Goal: Task Accomplishment & Management: Use online tool/utility

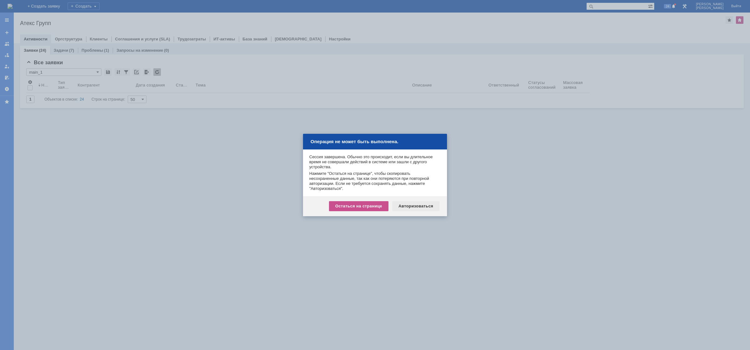
click at [431, 202] on div "Авторизоваться" at bounding box center [415, 206] width 47 height 10
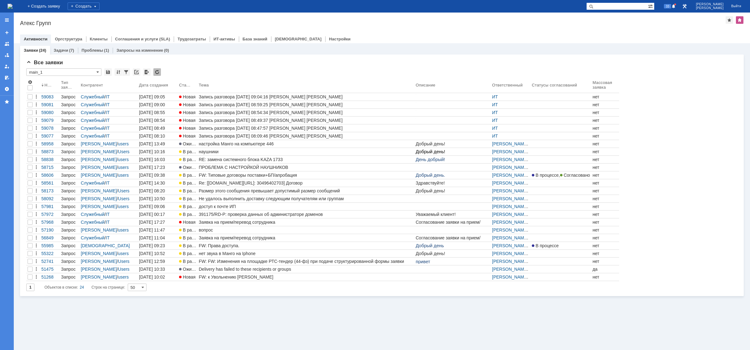
click at [13, 7] on img at bounding box center [10, 6] width 5 height 5
click at [13, 5] on img at bounding box center [10, 6] width 5 height 5
click at [13, 9] on img at bounding box center [10, 6] width 5 height 5
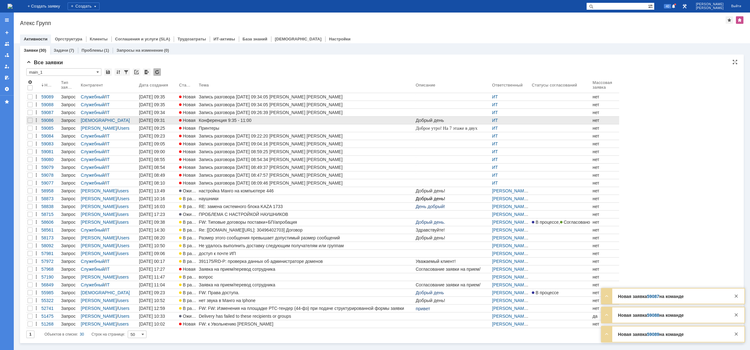
click at [222, 120] on div "Конференция 9:35 - 11:00" at bounding box center [306, 120] width 214 height 5
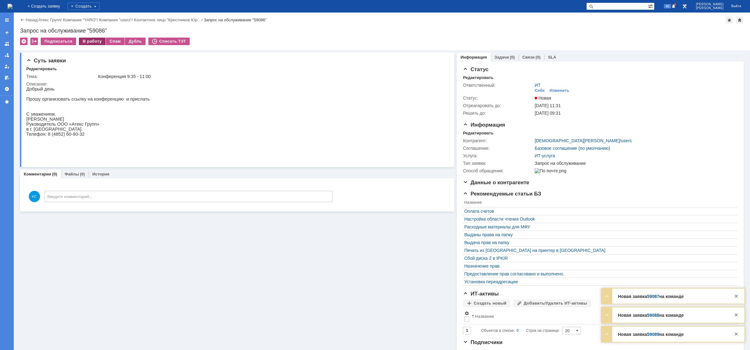
click at [89, 41] on div "В работу" at bounding box center [92, 42] width 27 height 8
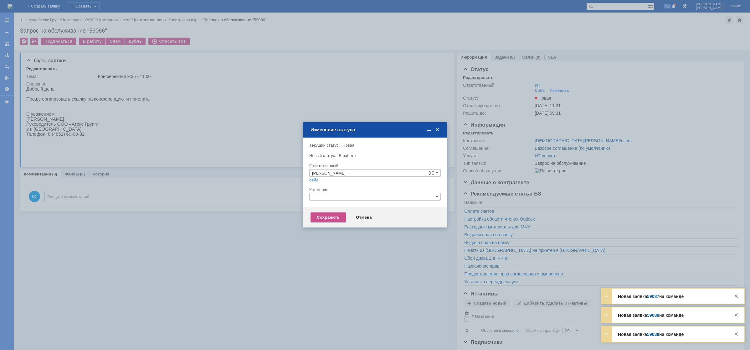
click at [354, 199] on input "text" at bounding box center [374, 197] width 131 height 8
click at [329, 230] on div "Программное обеспечение" at bounding box center [374, 233] width 131 height 7
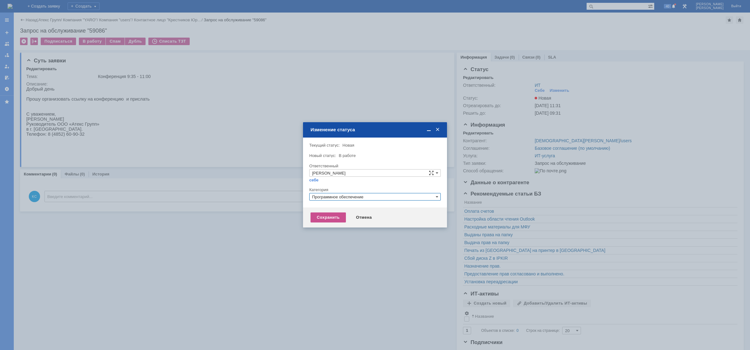
click at [369, 197] on input "Программное обеспечение" at bounding box center [374, 197] width 131 height 8
drag, startPoint x: 376, startPoint y: 194, endPoint x: 195, endPoint y: 188, distance: 181.3
click at [195, 188] on body "Идет загрузка, пожалуйста, подождите. На домашнюю + Создать заявку Создать 40 К…" at bounding box center [375, 175] width 750 height 350
click at [325, 226] on span "Прочее" at bounding box center [375, 225] width 126 height 5
click at [324, 218] on div "Сохранить" at bounding box center [327, 217] width 35 height 10
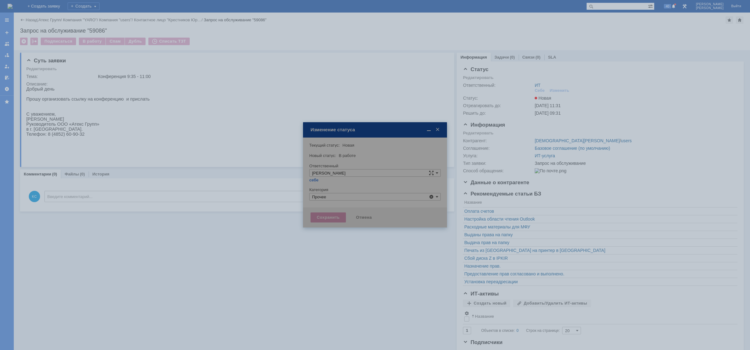
type input "Прочее"
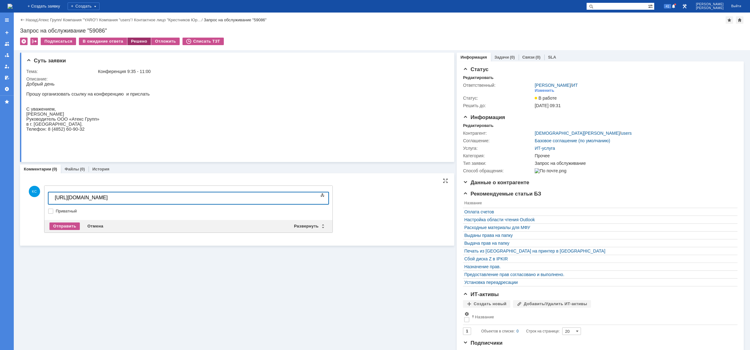
click at [135, 41] on div "Решено" at bounding box center [139, 42] width 24 height 8
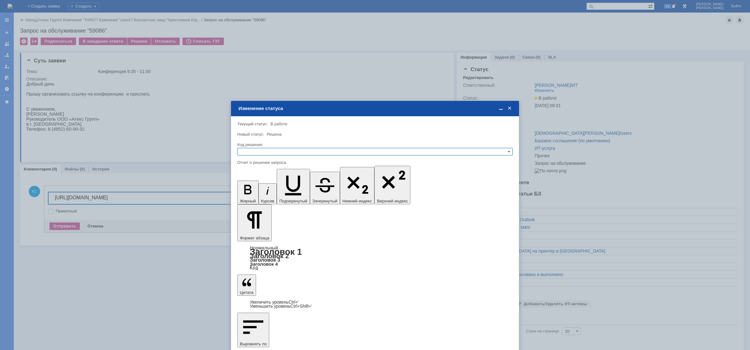
click at [273, 147] on div "Код решения" at bounding box center [374, 145] width 275 height 6
click at [273, 157] on div at bounding box center [374, 157] width 275 height 4
click at [275, 152] on input "text" at bounding box center [374, 152] width 275 height 8
drag, startPoint x: 256, startPoint y: 181, endPoint x: 22, endPoint y: 43, distance: 272.0
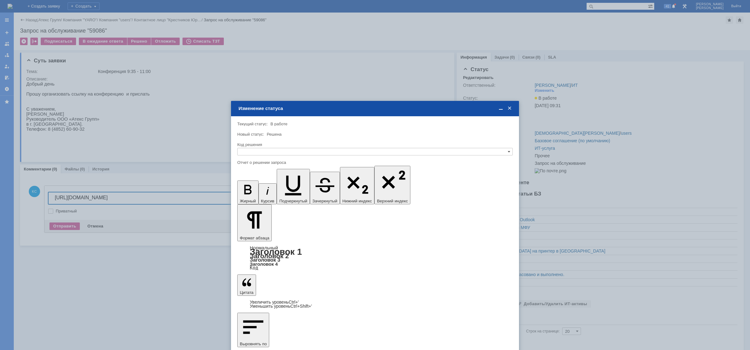
click at [256, 181] on span "Решено" at bounding box center [375, 181] width 270 height 5
type input "Решено"
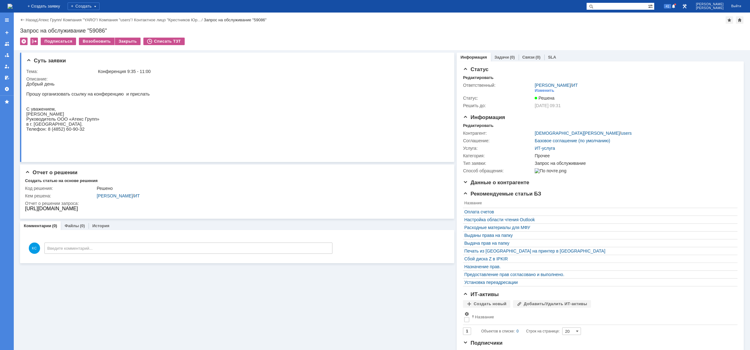
click at [13, 8] on img at bounding box center [10, 6] width 5 height 5
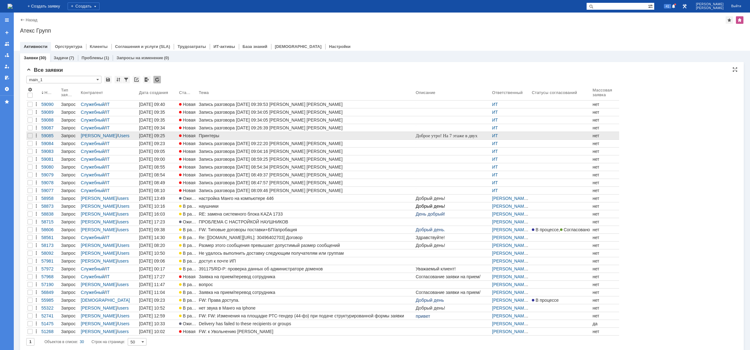
click at [208, 136] on div "Принтеры" at bounding box center [306, 135] width 214 height 5
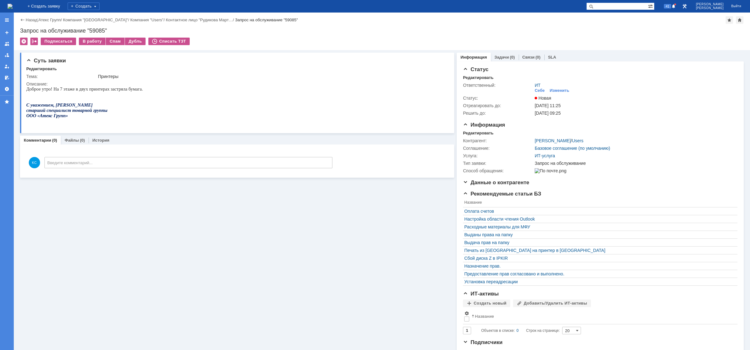
click at [13, 8] on img at bounding box center [10, 6] width 5 height 5
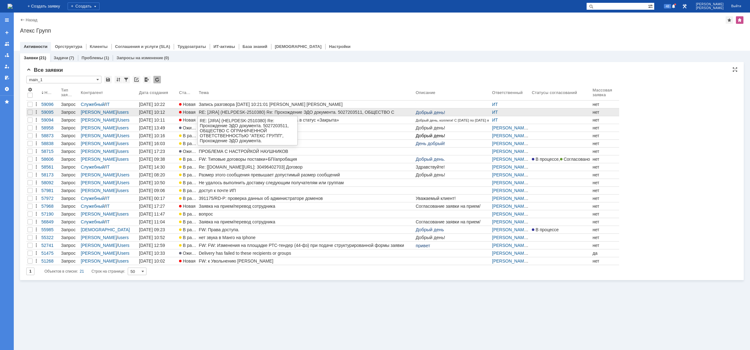
click at [253, 112] on div "RE: [JIRA] (HELPDESK-2510380) Re: Прохождение ЭДО документа. 5027203511, ОБЩЕСТ…" at bounding box center [306, 112] width 214 height 5
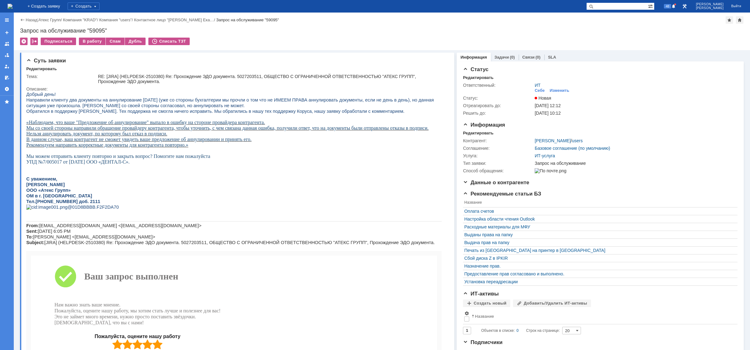
click at [13, 6] on img at bounding box center [10, 6] width 5 height 5
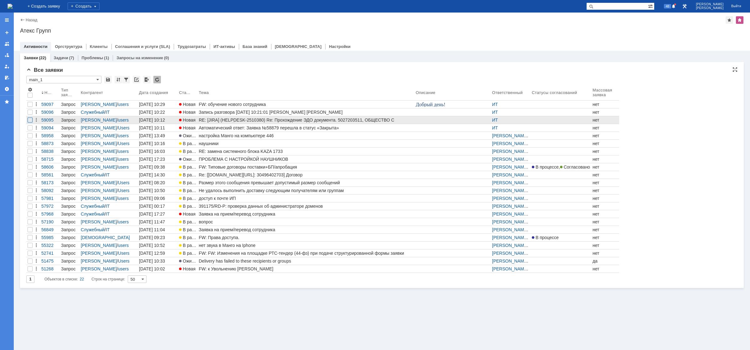
click at [31, 120] on div at bounding box center [30, 119] width 5 height 5
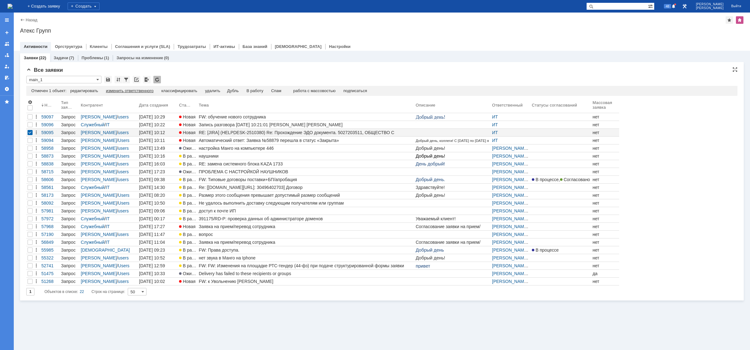
click at [113, 89] on div "изменить ответственного" at bounding box center [130, 90] width 48 height 5
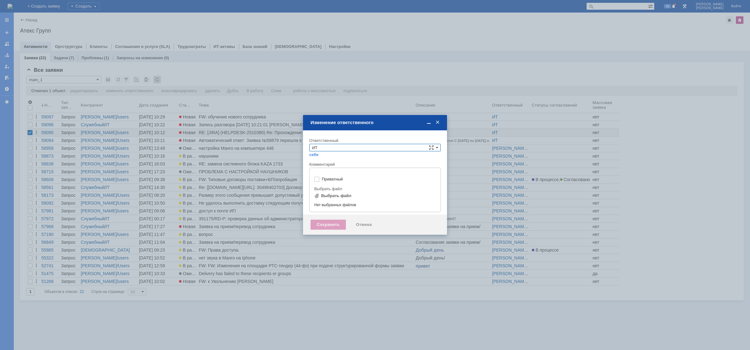
type input "[не указано]"
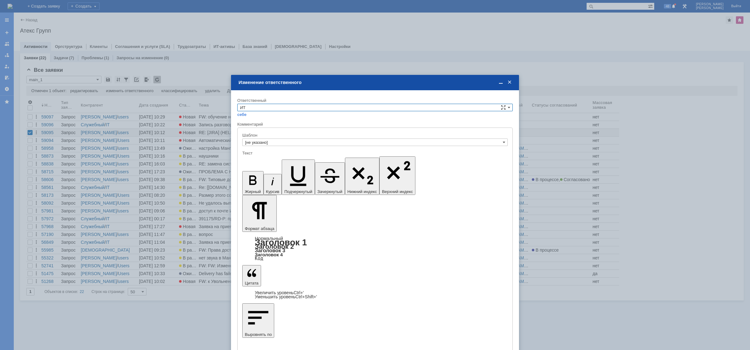
click at [285, 109] on input "ИТ" at bounding box center [374, 108] width 275 height 8
click at [264, 157] on span "АСУ" at bounding box center [375, 159] width 270 height 5
type input "АСУ"
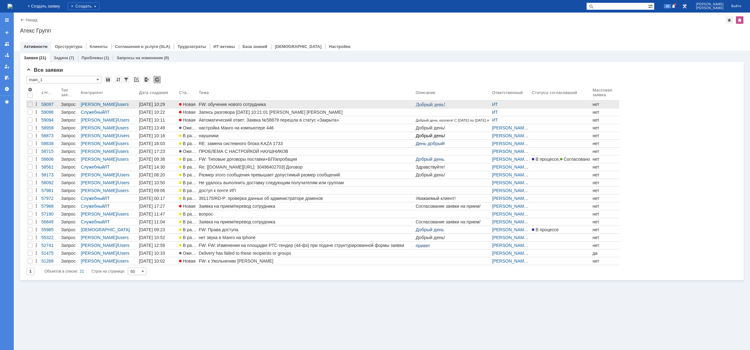
click at [215, 106] on div "FW: обучение нового сотрудника" at bounding box center [306, 104] width 214 height 5
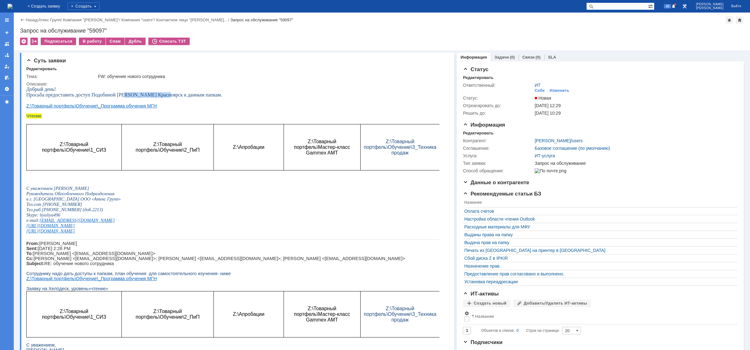
drag, startPoint x: 125, startPoint y: 93, endPoint x: 162, endPoint y: 94, distance: 36.9
click at [162, 94] on span "Просьба предоставить доступ Подобиной [PERSON_NAME] Красноярск к данным папкам." at bounding box center [124, 94] width 196 height 5
drag, startPoint x: 169, startPoint y: 94, endPoint x: 175, endPoint y: 94, distance: 5.9
click at [172, 94] on span "Просьба предоставить доступ Подобиной [PERSON_NAME] Красноярск к данным папкам." at bounding box center [124, 94] width 196 height 5
drag, startPoint x: 186, startPoint y: 95, endPoint x: 191, endPoint y: 95, distance: 4.7
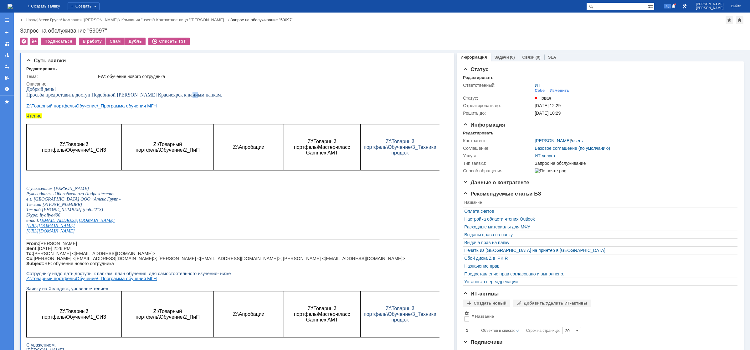
click at [191, 95] on span "Просьба предоставить доступ Подобиной [PERSON_NAME] Красноярск к данным папкам." at bounding box center [124, 94] width 196 height 5
click at [528, 59] on link "Связи" at bounding box center [528, 57] width 12 height 5
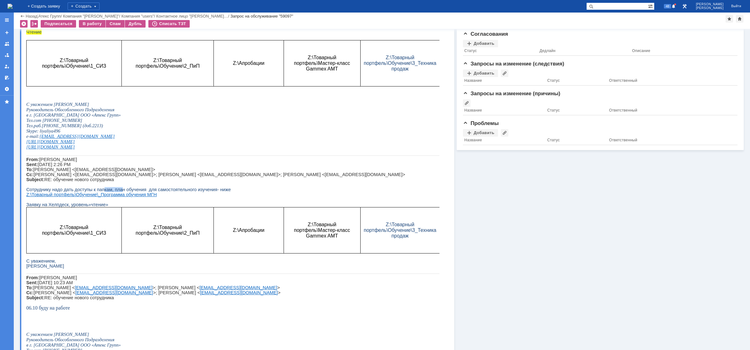
drag, startPoint x: 97, startPoint y: 198, endPoint x: 127, endPoint y: 199, distance: 30.0
click at [121, 192] on span "Сотруднику надо дать доступы к папкам, план обучения для самостоятельного изуче…" at bounding box center [128, 189] width 204 height 5
drag, startPoint x: 129, startPoint y: 199, endPoint x: 168, endPoint y: 198, distance: 39.1
click at [161, 192] on span "Сотруднику надо дать доступы к папкам, план обучения для самостоятельного изуче…" at bounding box center [128, 189] width 204 height 5
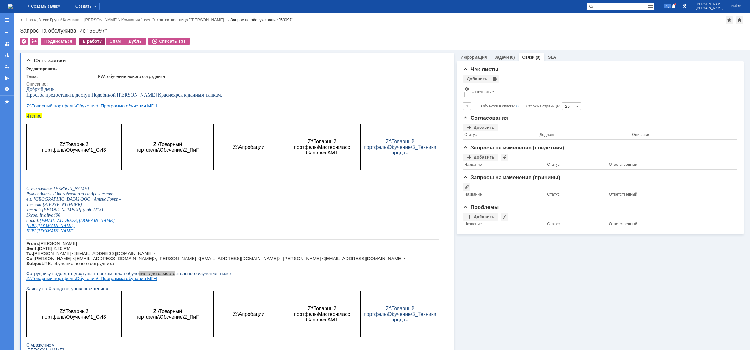
click at [88, 43] on div "В работу" at bounding box center [92, 42] width 27 height 8
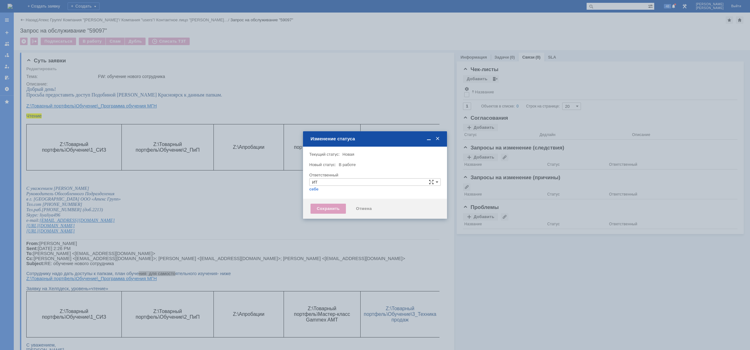
type input "[PERSON_NAME]"
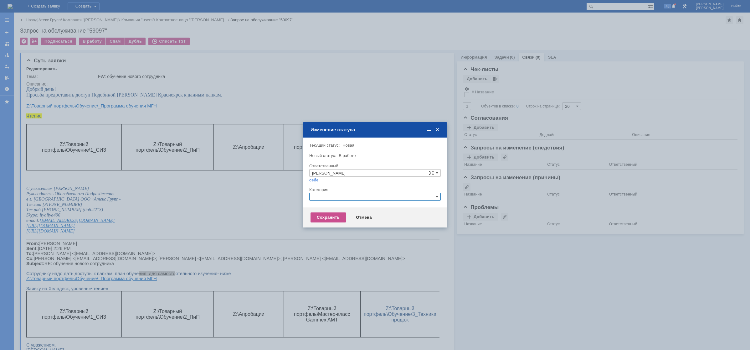
click at [329, 195] on input "text" at bounding box center [374, 197] width 131 height 8
drag, startPoint x: 329, startPoint y: 195, endPoint x: 297, endPoint y: 196, distance: 32.6
click at [297, 196] on body "Идет загрузка, пожалуйста, подождите. На домашнюю + Создать заявку Создать 48 К…" at bounding box center [375, 175] width 750 height 350
click at [365, 224] on span "Назначение доступа (файловые ресурсы)" at bounding box center [375, 225] width 126 height 5
click at [343, 215] on div "Сохранить" at bounding box center [327, 217] width 35 height 10
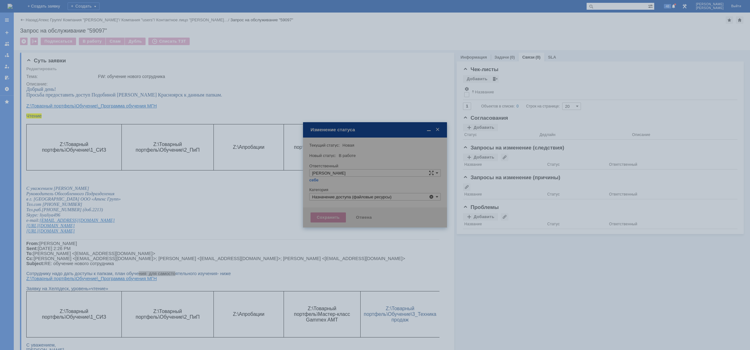
type input "Назначение доступа (файловые ресурсы)"
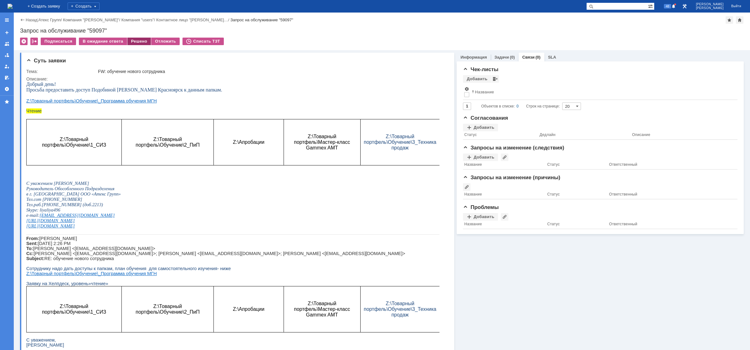
click at [128, 41] on div "Решено" at bounding box center [139, 42] width 24 height 8
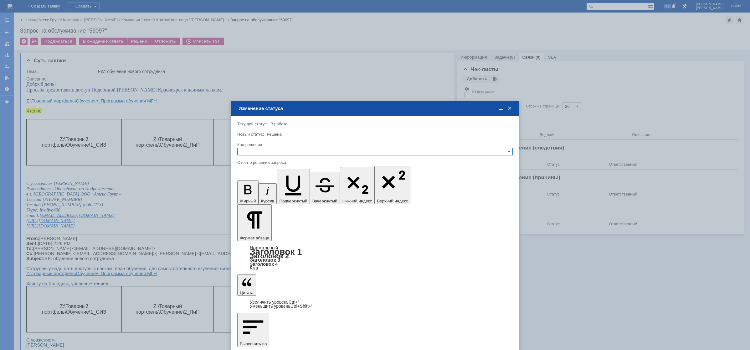
click at [272, 149] on input "text" at bounding box center [374, 152] width 275 height 8
click at [258, 180] on span "Решено" at bounding box center [375, 181] width 270 height 5
type input "Решено"
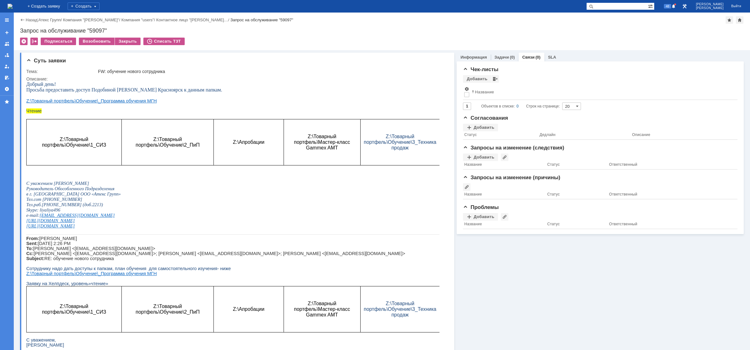
click at [13, 7] on img at bounding box center [10, 6] width 5 height 5
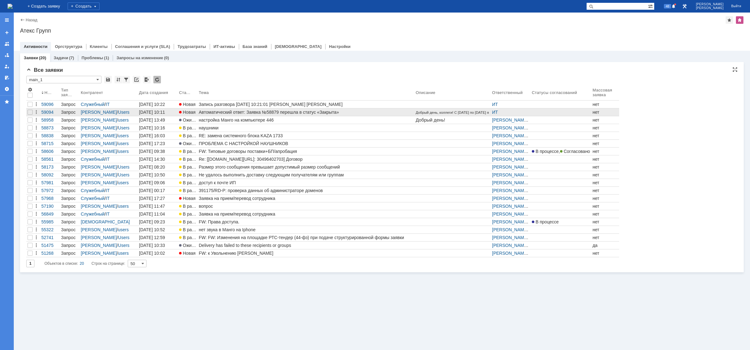
click at [214, 110] on div "Автоматический ответ: Заявка №58879 перешла в статус «Закрыта»" at bounding box center [306, 112] width 214 height 5
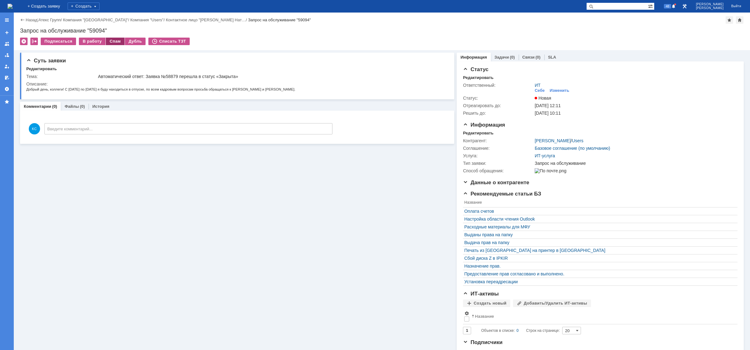
click at [116, 39] on div "Спам" at bounding box center [115, 42] width 19 height 8
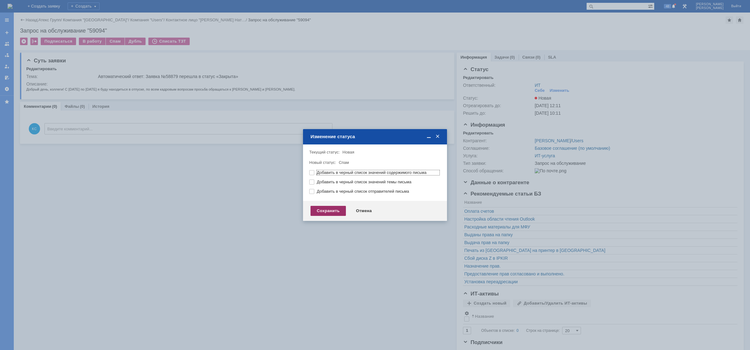
click at [327, 213] on div "Сохранить" at bounding box center [327, 211] width 35 height 10
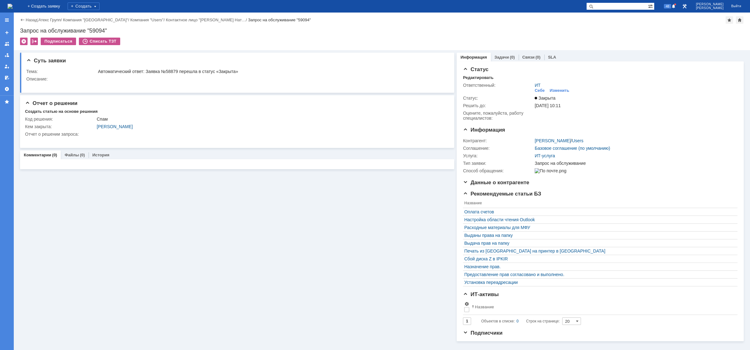
click at [13, 4] on img at bounding box center [10, 6] width 5 height 5
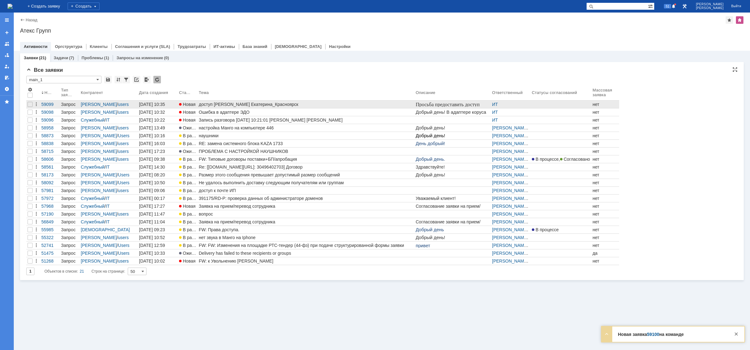
click at [210, 103] on div "доступ [PERSON_NAME] Екатерина_Красноярск" at bounding box center [306, 104] width 214 height 5
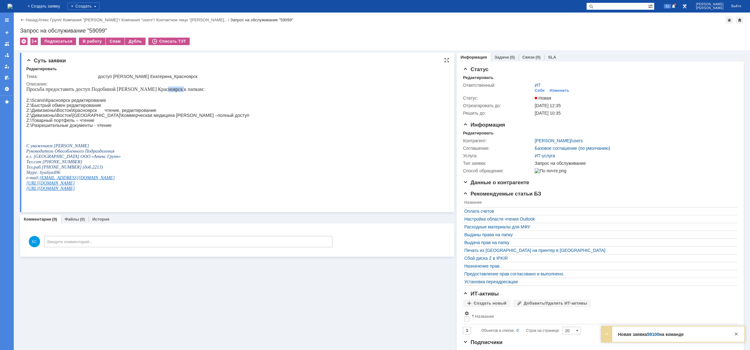
drag, startPoint x: 161, startPoint y: 89, endPoint x: 175, endPoint y: 89, distance: 14.7
click at [175, 89] on span "Просьба предоставить доступ Подобиной [PERSON_NAME] Красноярск к папкам:" at bounding box center [115, 88] width 178 height 5
drag, startPoint x: 66, startPoint y: 104, endPoint x: 85, endPoint y: 104, distance: 19.1
click at [85, 104] on span "Z:\Быстрый обмен редактирование" at bounding box center [63, 105] width 75 height 5
drag, startPoint x: 52, startPoint y: 114, endPoint x: 77, endPoint y: 114, distance: 25.7
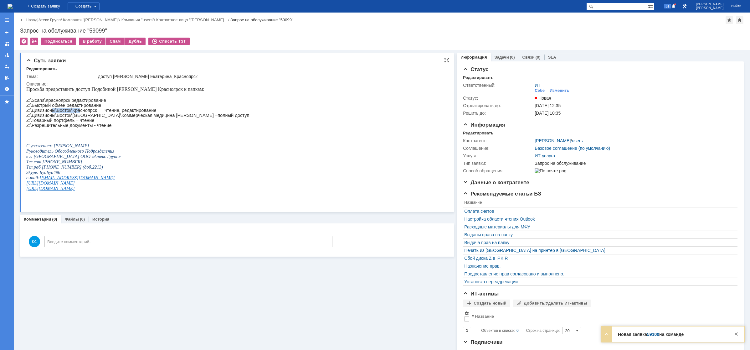
click at [77, 113] on span "Z:\Дивизионы\Восток\Красноярск чтение, редактирование" at bounding box center [91, 110] width 130 height 5
drag, startPoint x: 65, startPoint y: 124, endPoint x: 81, endPoint y: 124, distance: 15.6
click at [81, 123] on span "Z:\Товарный портфель – чтение" at bounding box center [60, 120] width 68 height 5
click at [13, 7] on img at bounding box center [10, 6] width 5 height 5
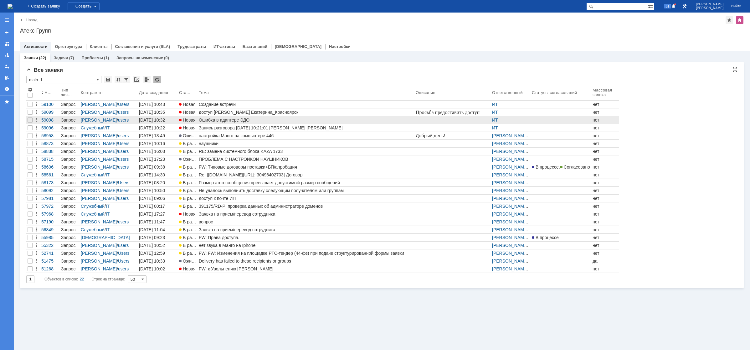
click at [212, 120] on div "Ошибка в адаптере ЭДО" at bounding box center [306, 119] width 214 height 5
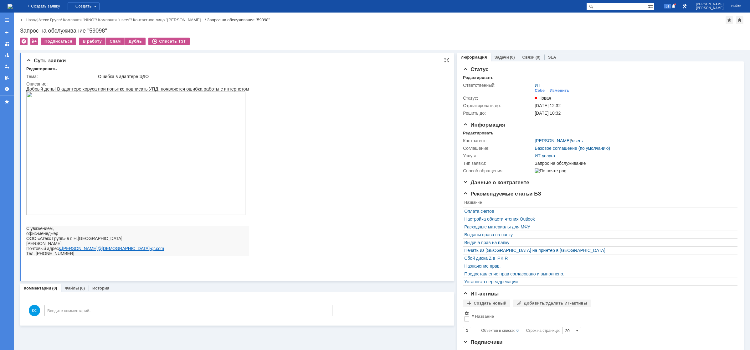
click at [104, 144] on img at bounding box center [135, 152] width 219 height 123
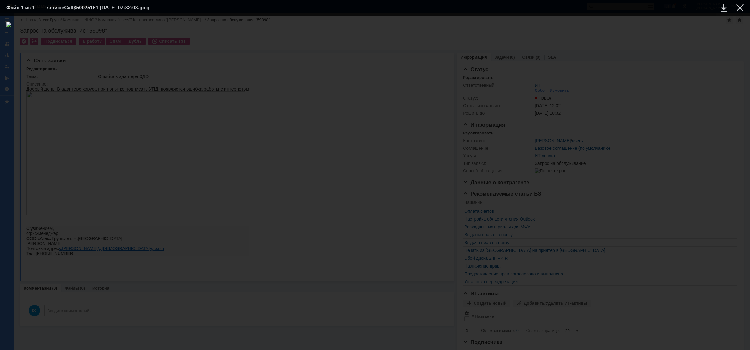
click at [590, 119] on div at bounding box center [374, 182] width 737 height 321
click at [692, 30] on div at bounding box center [374, 182] width 737 height 321
click at [739, 6] on div at bounding box center [740, 8] width 8 height 8
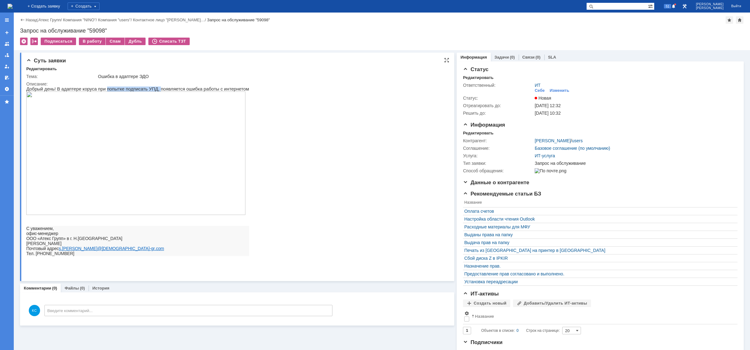
drag, startPoint x: 100, startPoint y: 88, endPoint x: 151, endPoint y: 92, distance: 50.8
click at [150, 91] on span "Добрый день! В адаптере коруса при попытке подписать УПД, появляется ошибка раб…" at bounding box center [137, 88] width 223 height 5
drag, startPoint x: 166, startPoint y: 89, endPoint x: 194, endPoint y: 93, distance: 28.5
click at [194, 93] on div "Добрый день! В адаптере коруса при попытке подписать УПД, появляется ошибка раб…" at bounding box center [137, 175] width 223 height 179
click at [169, 91] on span "Добрый день! В адаптере коруса при попытке подписать УПД, появляется ошибка раб…" at bounding box center [137, 88] width 223 height 5
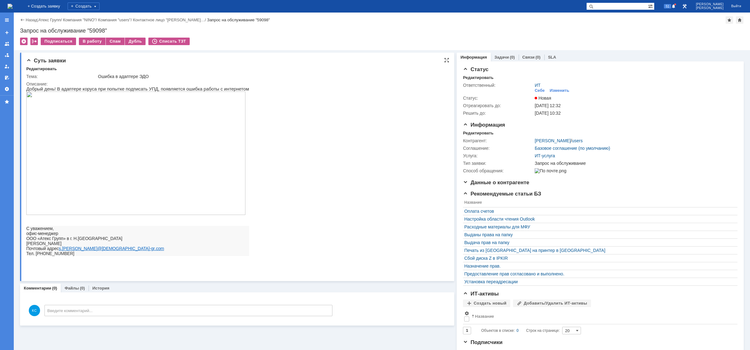
click at [103, 108] on img at bounding box center [135, 152] width 219 height 123
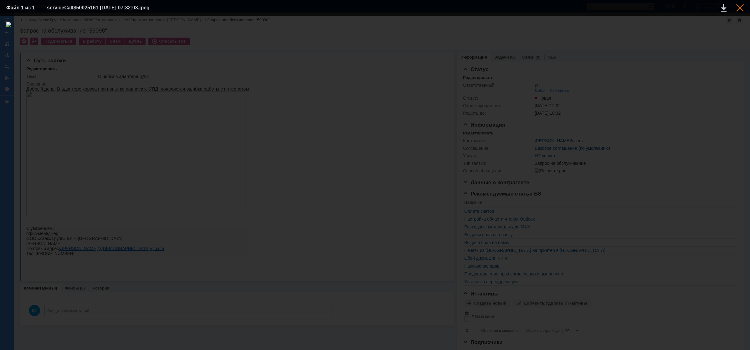
click at [738, 8] on div at bounding box center [740, 8] width 8 height 8
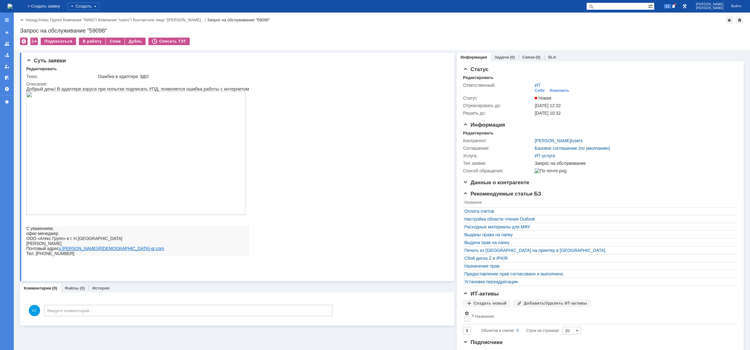
click at [13, 4] on img at bounding box center [10, 6] width 5 height 5
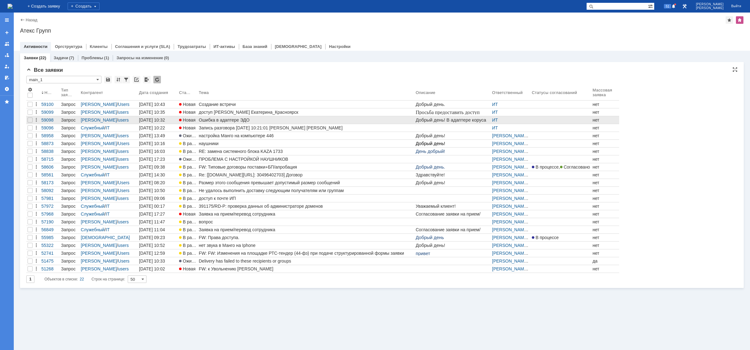
click at [232, 122] on div "Ошибка в адаптере ЭДО" at bounding box center [306, 119] width 214 height 5
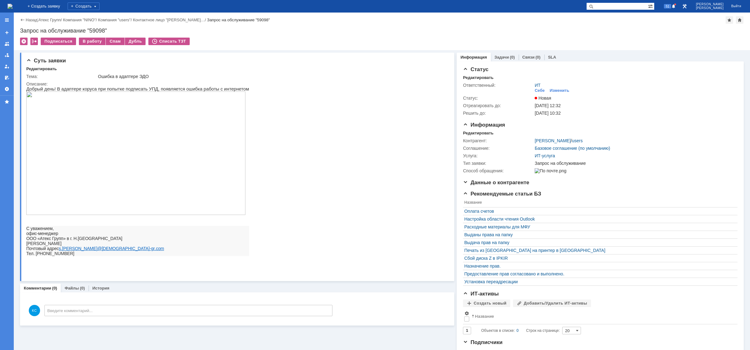
click at [13, 4] on img at bounding box center [10, 6] width 5 height 5
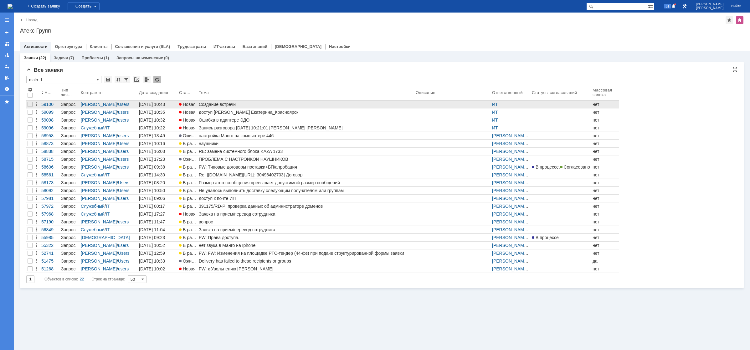
click at [243, 104] on div "Создание встречи" at bounding box center [306, 104] width 214 height 5
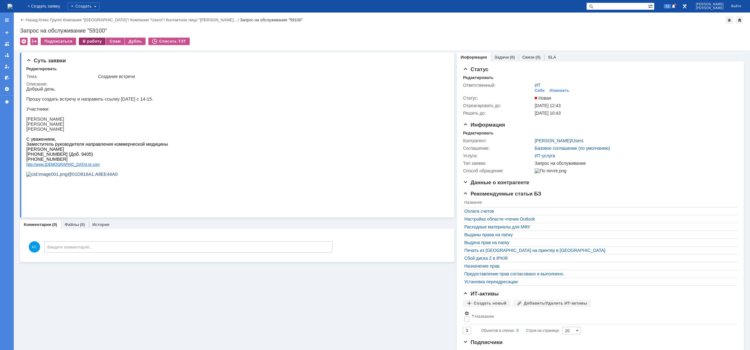
click at [90, 41] on div "В работу" at bounding box center [92, 42] width 27 height 8
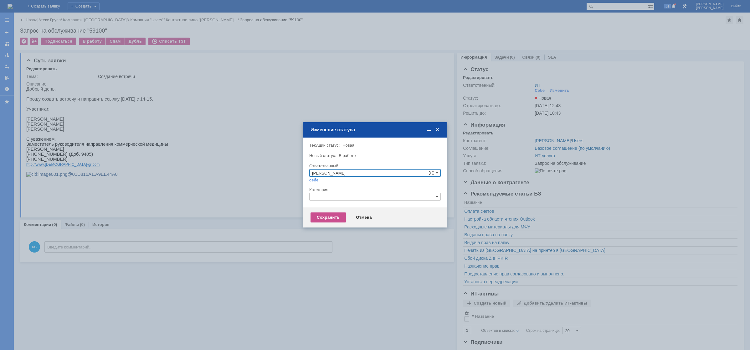
click at [339, 194] on input "text" at bounding box center [374, 197] width 131 height 8
drag, startPoint x: 143, startPoint y: 106, endPoint x: 142, endPoint y: 92, distance: 14.7
click at [143, 106] on div at bounding box center [375, 175] width 750 height 350
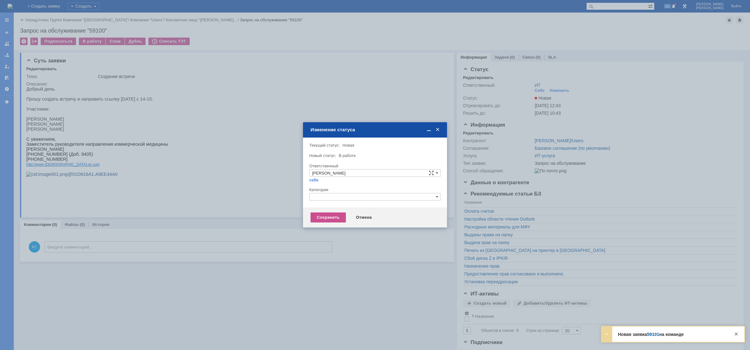
click at [340, 91] on div at bounding box center [375, 175] width 750 height 350
click at [365, 219] on div "Отмена" at bounding box center [364, 217] width 28 height 10
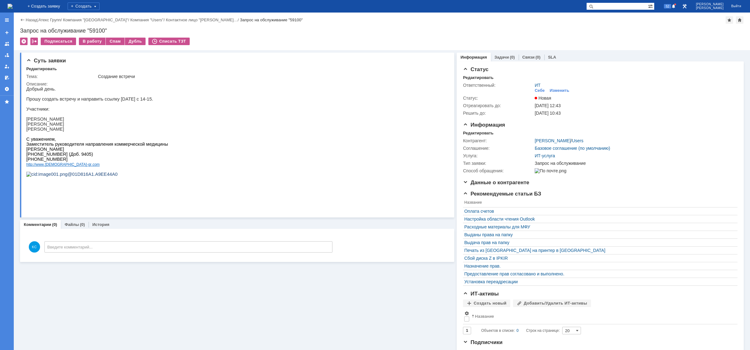
click at [13, 9] on img at bounding box center [10, 6] width 5 height 5
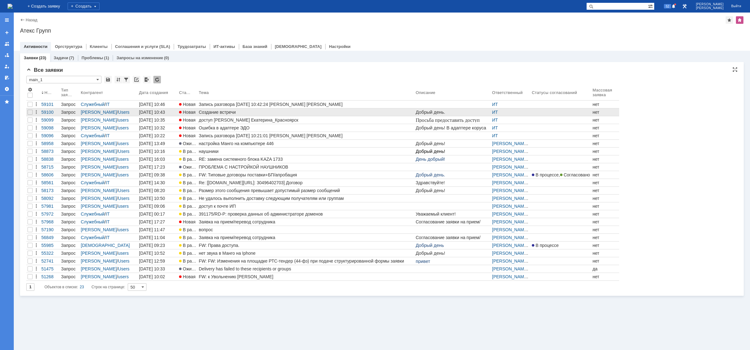
click at [239, 111] on div "Создание встречи" at bounding box center [306, 112] width 214 height 5
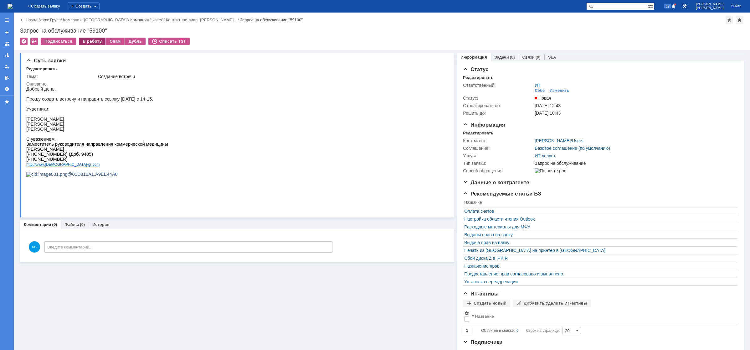
click at [89, 42] on div "В работу" at bounding box center [92, 42] width 27 height 8
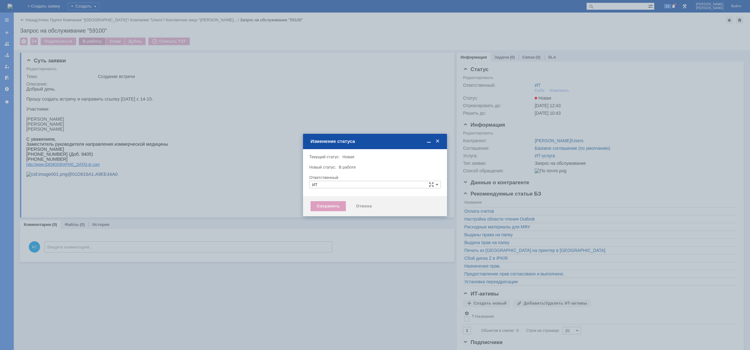
type input "[PERSON_NAME]"
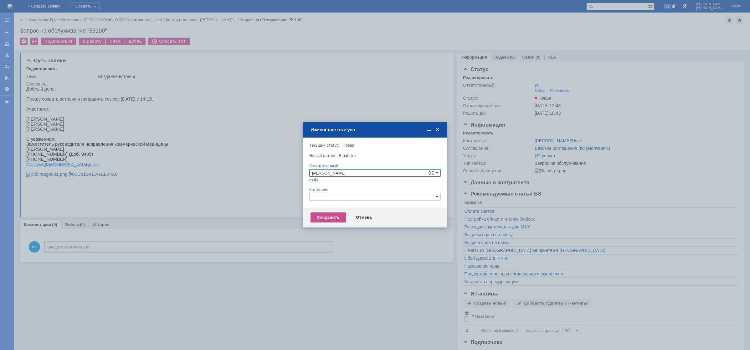
click at [337, 192] on div "Категория" at bounding box center [374, 190] width 131 height 6
click at [338, 194] on input "text" at bounding box center [374, 197] width 131 height 8
click at [319, 228] on span "Прочее" at bounding box center [375, 225] width 126 height 5
click at [320, 221] on div "Сохранить" at bounding box center [327, 217] width 35 height 10
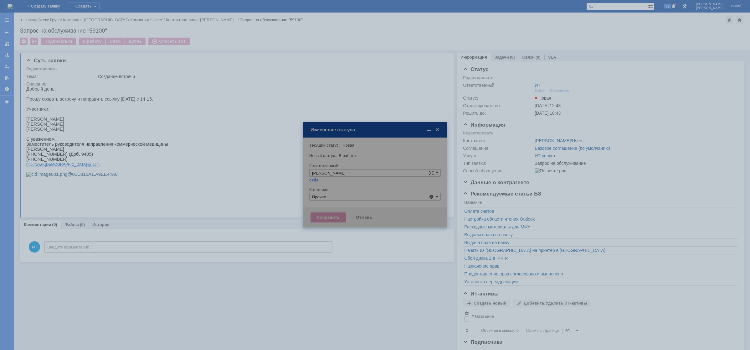
type input "Прочее"
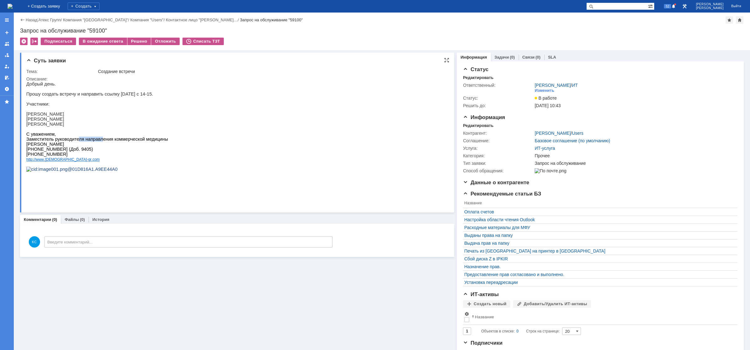
drag, startPoint x: 72, startPoint y: 147, endPoint x: 93, endPoint y: 148, distance: 21.6
click at [93, 146] on span "С уважением, Заместитель руководителя направления коммерческой медицины Корнеев…" at bounding box center [97, 138] width 142 height 15
click at [56, 116] on p "[PERSON_NAME]" at bounding box center [97, 113] width 142 height 5
click at [125, 96] on p "Прошу создать встречу и направить ссылку [DATE] с 14-15." at bounding box center [97, 93] width 142 height 5
drag, startPoint x: 104, startPoint y: 96, endPoint x: 111, endPoint y: 96, distance: 7.8
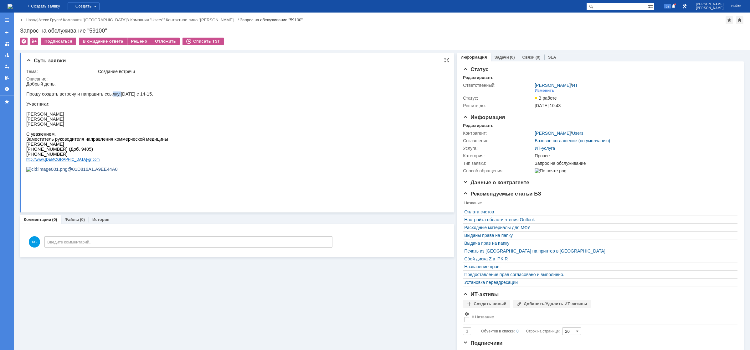
click at [111, 96] on p "Прошу создать встречу и направить ссылку [DATE] с 14-15." at bounding box center [97, 93] width 142 height 5
click at [139, 37] on div "Назад | Атекс Групп / Компания "Moscow" / Компания "Users" / Контактное лицо "К…" at bounding box center [382, 32] width 736 height 38
click at [140, 39] on div "Решено" at bounding box center [139, 42] width 24 height 8
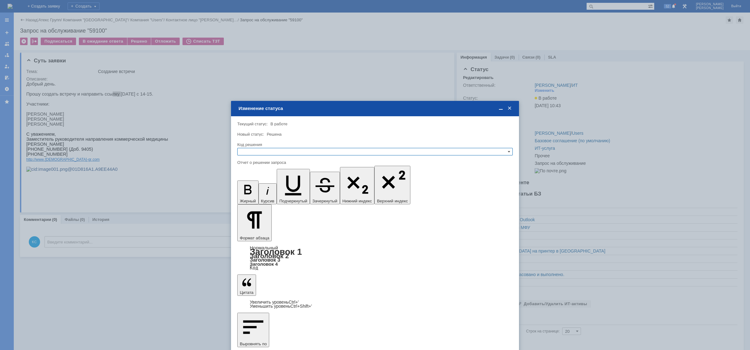
click at [295, 149] on input "text" at bounding box center [374, 152] width 275 height 8
click at [260, 181] on span "Решено" at bounding box center [375, 181] width 270 height 5
type input "Решено"
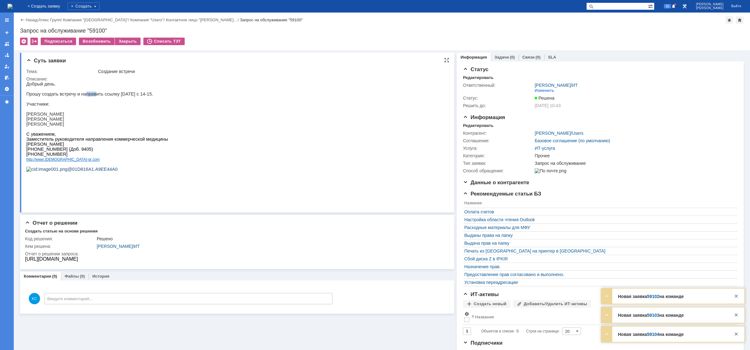
drag, startPoint x: 81, startPoint y: 98, endPoint x: 105, endPoint y: 95, distance: 24.5
click at [102, 96] on p "Прошу создать встречу и направить ссылку [DATE] с 14-15." at bounding box center [97, 93] width 142 height 5
click at [13, 8] on img at bounding box center [10, 6] width 5 height 5
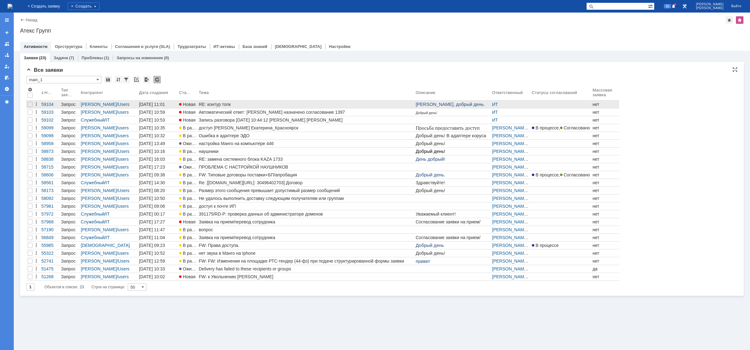
click at [246, 105] on div "RE: контур толк" at bounding box center [306, 104] width 214 height 5
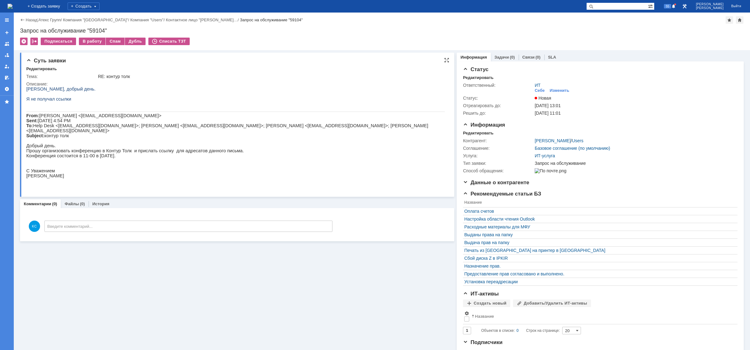
drag, startPoint x: 38, startPoint y: 97, endPoint x: 44, endPoint y: 98, distance: 6.0
click at [44, 98] on div "Вадим, добрый день. Я не получал ссылки From: Коротков Илья <i.korotkov@atex-gr…" at bounding box center [235, 134] width 418 height 97
drag, startPoint x: 64, startPoint y: 150, endPoint x: 109, endPoint y: 155, distance: 45.7
click at [108, 153] on p "Прошу организовать конференцию в Контур Толк и прислать ссылку для адресатов да…" at bounding box center [235, 150] width 418 height 5
drag, startPoint x: 127, startPoint y: 154, endPoint x: 158, endPoint y: 152, distance: 31.0
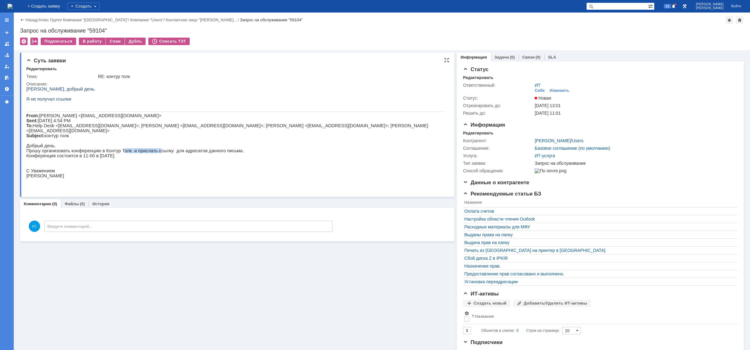
click at [150, 152] on p "Прошу организовать конференцию в Контур Толк и прислать ссылку для адресатов да…" at bounding box center [235, 150] width 418 height 5
drag, startPoint x: 164, startPoint y: 152, endPoint x: 198, endPoint y: 151, distance: 33.8
click at [198, 151] on p "Прошу организовать конференцию в Контур Толк и прислать ссылку для адресатов да…" at bounding box center [235, 150] width 418 height 5
drag, startPoint x: 48, startPoint y: 159, endPoint x: 99, endPoint y: 165, distance: 50.4
click at [87, 165] on div "Вадим, добрый день. Я не получал ссылки From: Коротков Илья <i.korotkov@atex-gr…" at bounding box center [235, 134] width 418 height 97
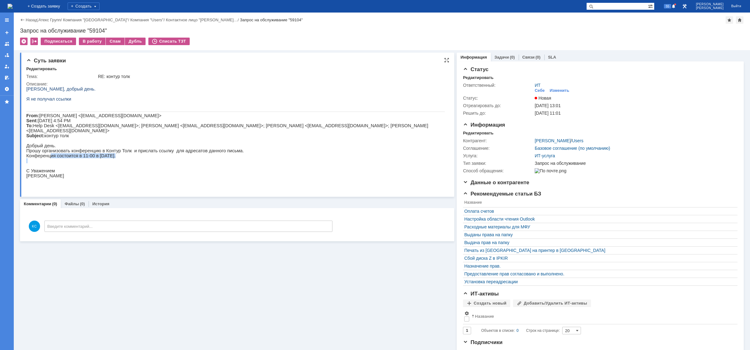
click at [103, 158] on p "Конференция состоится в 11-00 в понедельник 22 сентября." at bounding box center [235, 155] width 418 height 5
drag, startPoint x: 74, startPoint y: 160, endPoint x: 98, endPoint y: 160, distance: 23.5
click at [98, 158] on p "Конференция состоится в 11-00 в понедельник 22 сентября." at bounding box center [235, 155] width 418 height 5
click at [114, 158] on p "Конференция состоится в 11-00 в понедельник 22 сентября." at bounding box center [235, 155] width 418 height 5
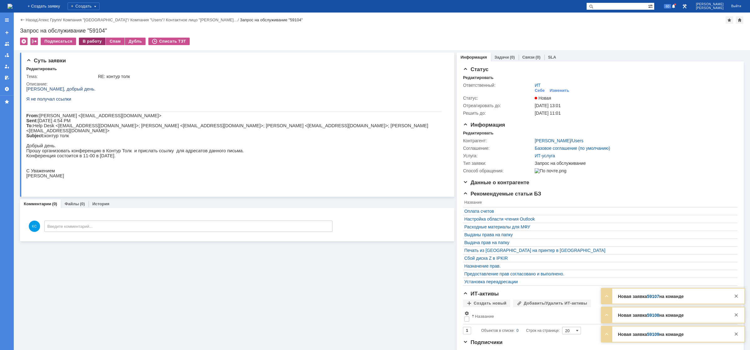
click at [82, 41] on div "В работу" at bounding box center [92, 42] width 27 height 8
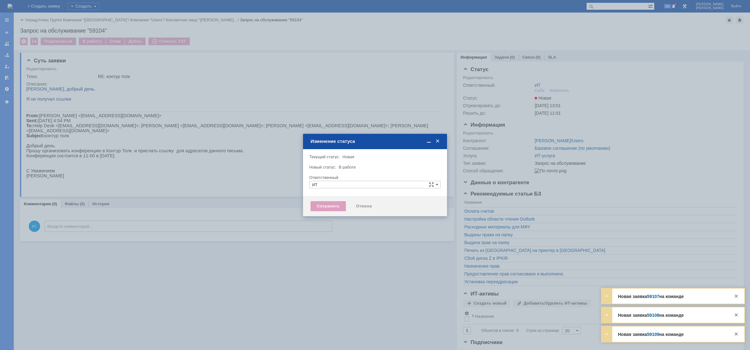
type input "[PERSON_NAME]"
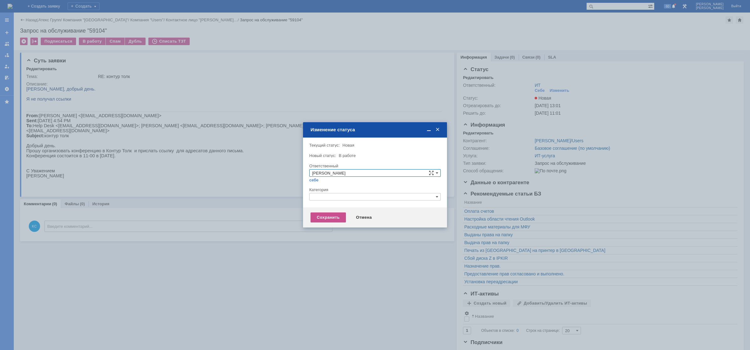
click at [341, 195] on input "text" at bounding box center [374, 197] width 131 height 8
click at [245, 102] on div at bounding box center [375, 175] width 750 height 350
click at [439, 130] on span at bounding box center [437, 130] width 6 height 6
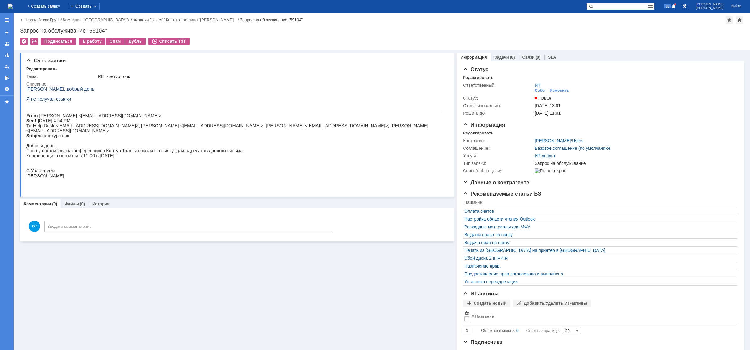
click at [13, 8] on img at bounding box center [10, 6] width 5 height 5
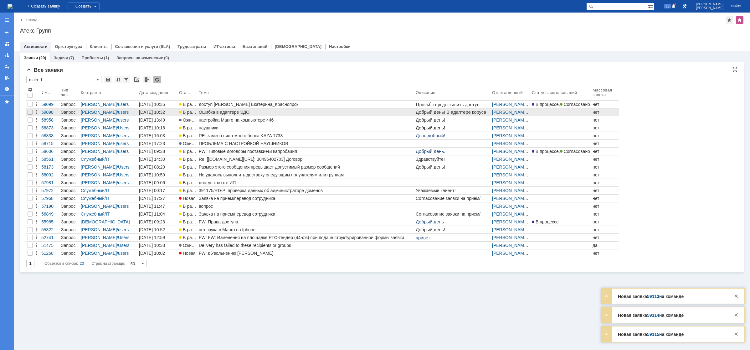
click at [230, 110] on div "Ошибка в адаптере ЭДО" at bounding box center [306, 112] width 214 height 5
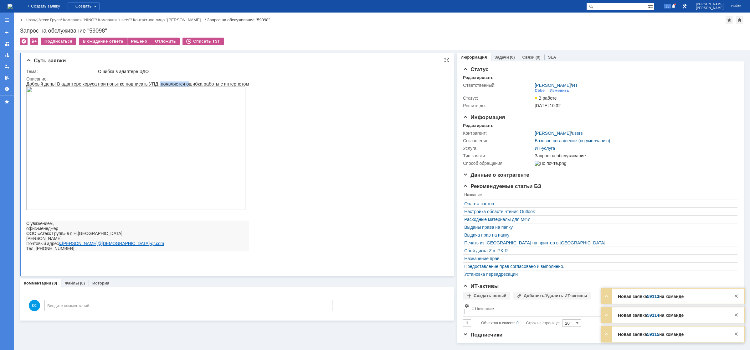
drag, startPoint x: 148, startPoint y: 82, endPoint x: 181, endPoint y: 84, distance: 32.9
click at [175, 85] on span "Добрый день! В адаптере коруса при попытке подписать УПД, появляется ошибка раб…" at bounding box center [137, 83] width 223 height 5
click at [137, 137] on img at bounding box center [135, 147] width 219 height 123
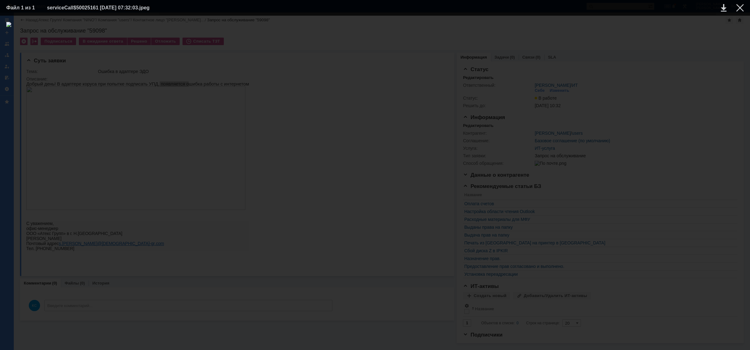
click at [664, 98] on div at bounding box center [374, 182] width 737 height 321
click at [740, 7] on div at bounding box center [740, 8] width 8 height 8
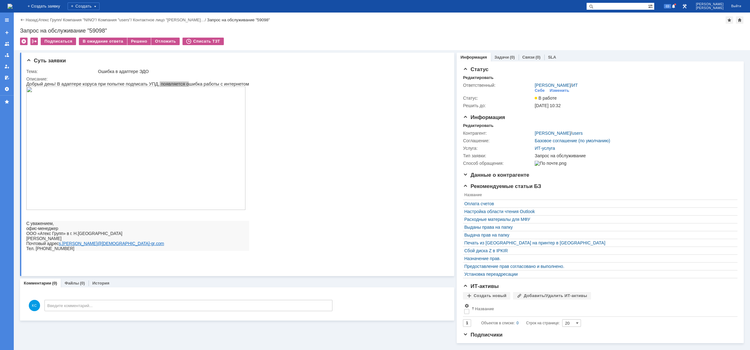
click at [13, 9] on img at bounding box center [10, 6] width 5 height 5
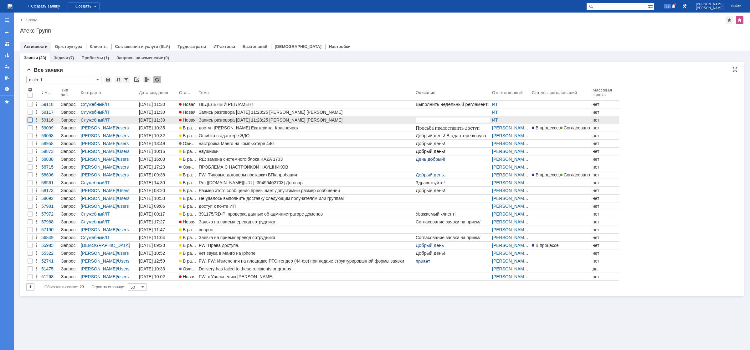
drag, startPoint x: 29, startPoint y: 112, endPoint x: 31, endPoint y: 118, distance: 6.1
click at [29, 112] on div at bounding box center [30, 112] width 5 height 5
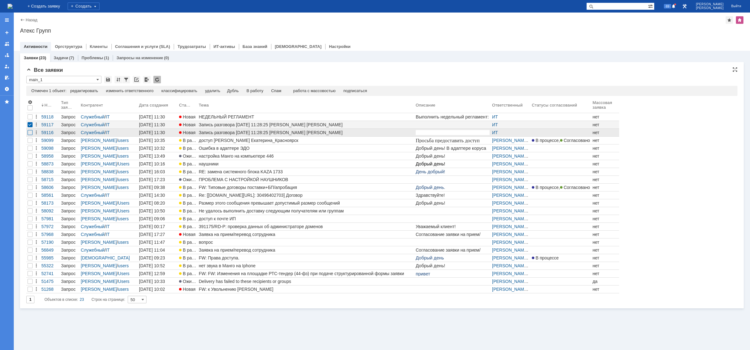
click at [31, 133] on div at bounding box center [30, 132] width 5 height 5
click at [266, 91] on div "Спам" at bounding box center [263, 90] width 10 height 5
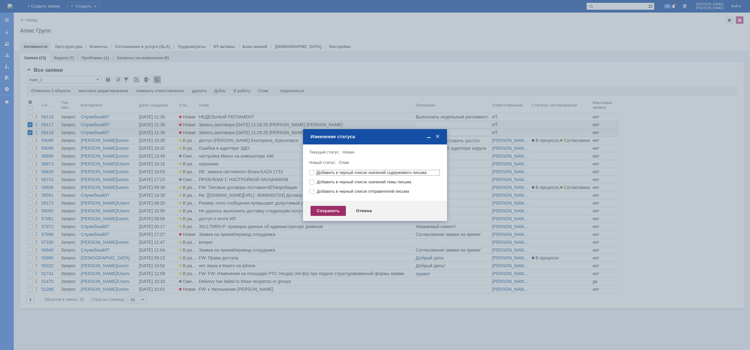
click at [333, 210] on div "Сохранить" at bounding box center [327, 211] width 35 height 10
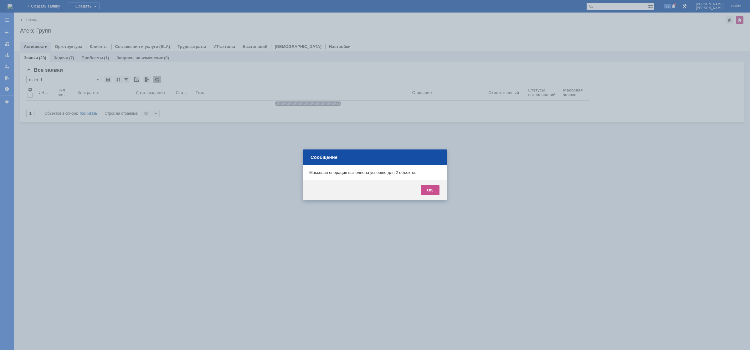
click at [50, 8] on div at bounding box center [375, 175] width 750 height 350
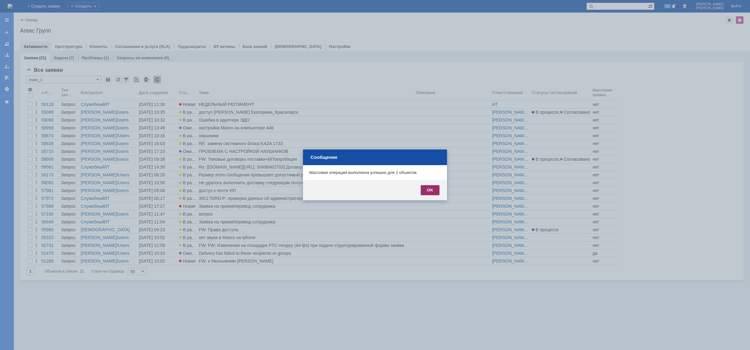
click at [432, 188] on div "OK" at bounding box center [430, 190] width 19 height 10
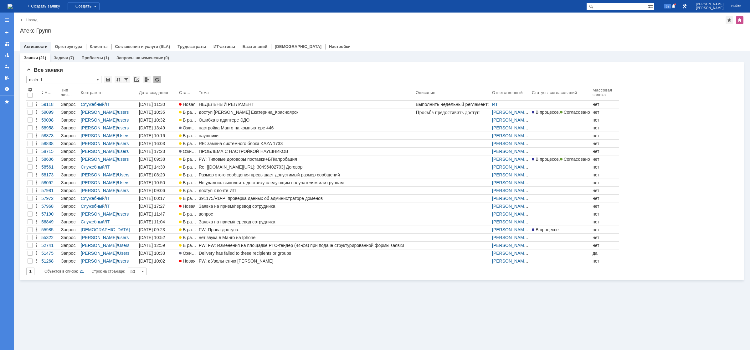
click at [13, 4] on img at bounding box center [10, 6] width 5 height 5
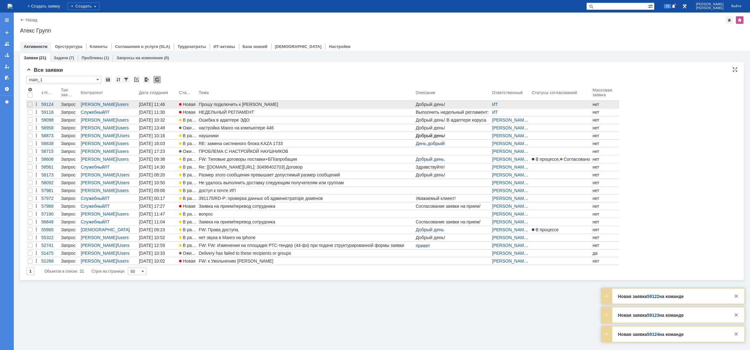
click at [240, 105] on div "Прошу подключить к [PERSON_NAME]" at bounding box center [306, 104] width 214 height 5
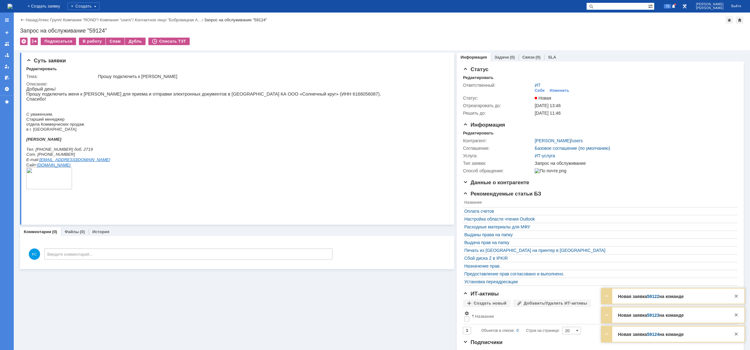
click at [13, 8] on img at bounding box center [10, 6] width 5 height 5
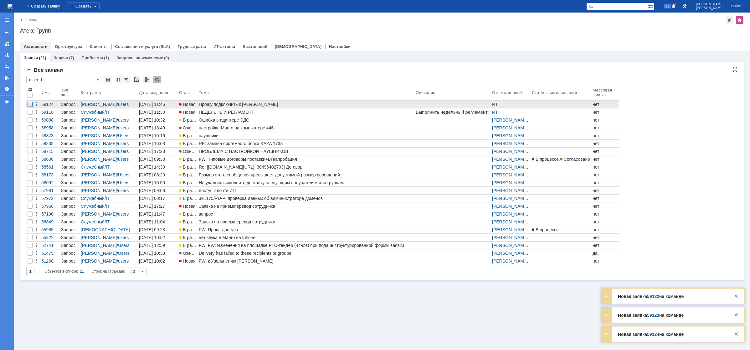
click at [30, 103] on div at bounding box center [30, 104] width 5 height 5
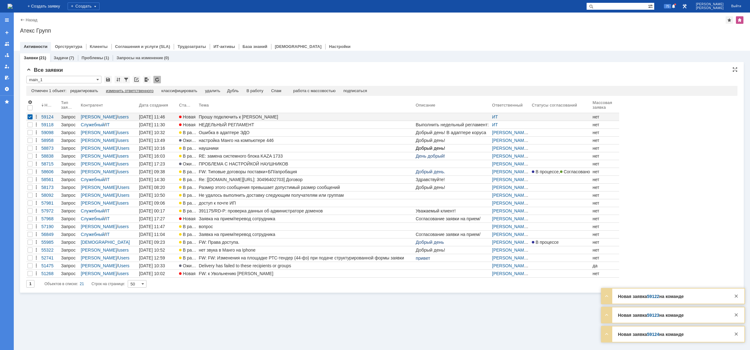
click at [142, 92] on div "изменить ответственного" at bounding box center [130, 90] width 48 height 5
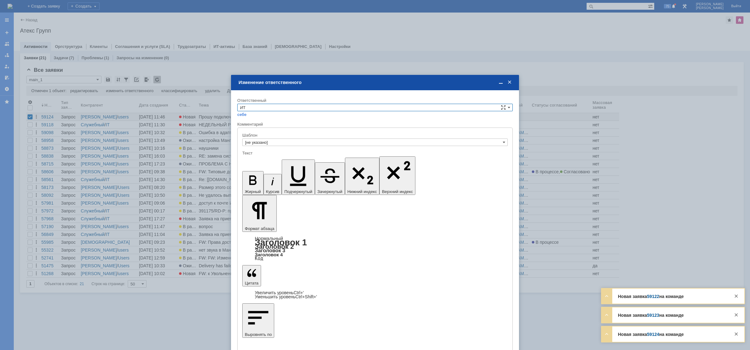
click at [274, 110] on input "ИТ" at bounding box center [374, 108] width 275 height 8
click at [256, 160] on span "АСУ" at bounding box center [375, 159] width 270 height 5
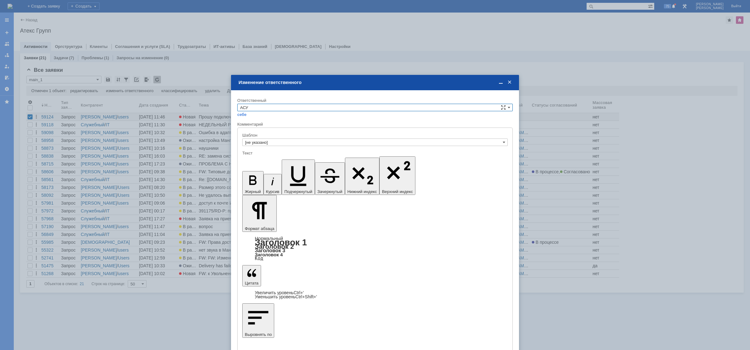
type input "АСУ"
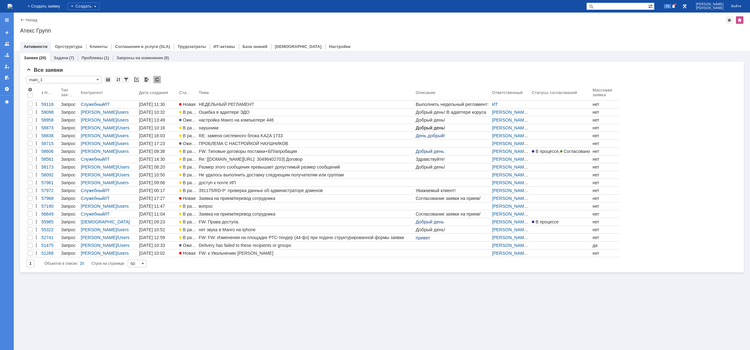
click at [13, 6] on img at bounding box center [10, 6] width 5 height 5
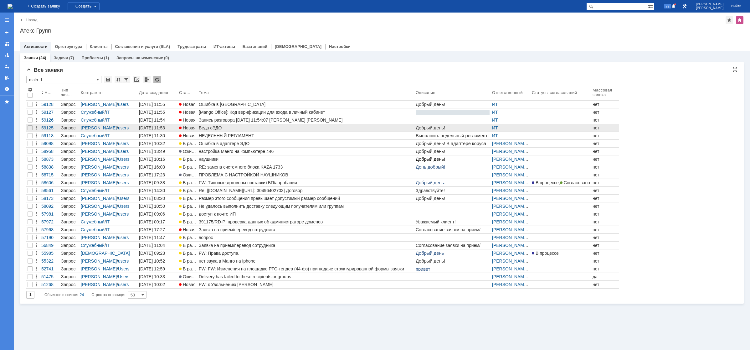
click at [236, 128] on div "Беда сЭДО" at bounding box center [306, 127] width 214 height 5
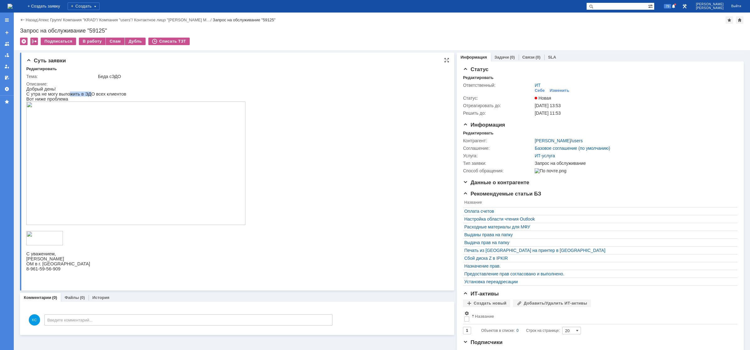
drag, startPoint x: 66, startPoint y: 94, endPoint x: 87, endPoint y: 93, distance: 21.3
click at [84, 93] on p "С утра не могу выложить в ЭДО всех клиентов" at bounding box center [135, 93] width 219 height 5
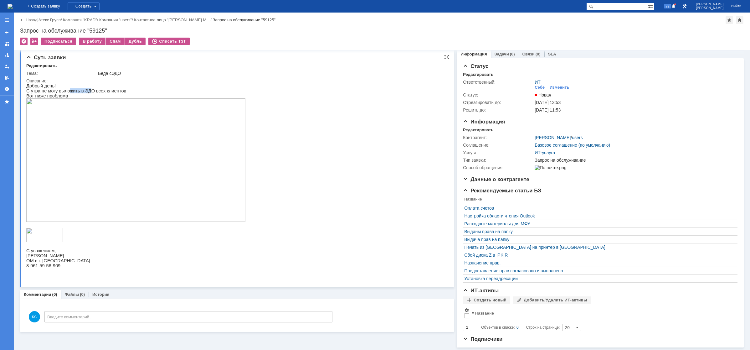
scroll to position [7, 0]
click at [69, 145] on img at bounding box center [135, 159] width 219 height 123
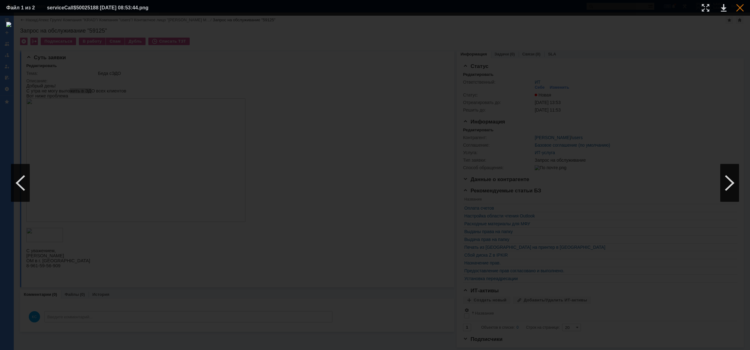
click at [741, 8] on div at bounding box center [740, 8] width 8 height 8
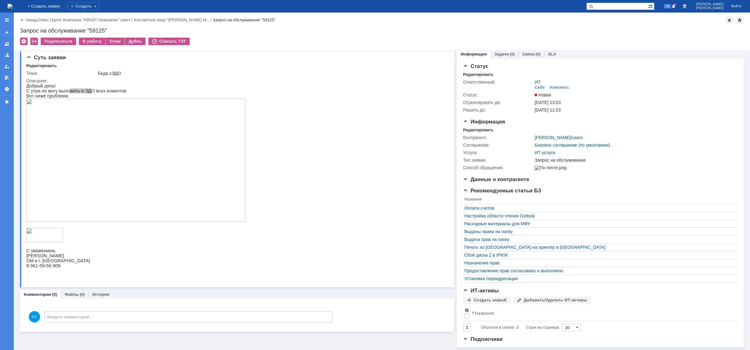
click at [13, 9] on img at bounding box center [10, 6] width 5 height 5
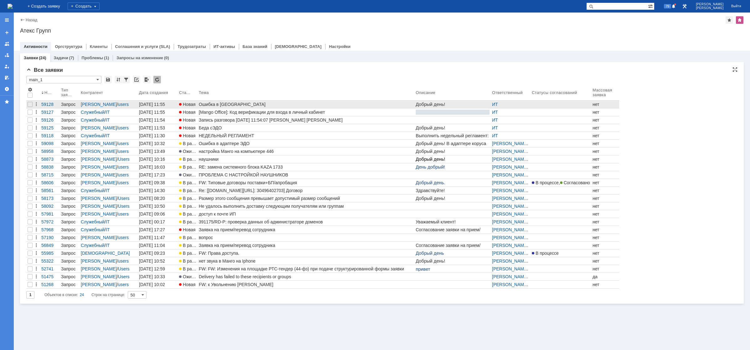
click at [243, 107] on link "Ошибка в [GEOGRAPHIC_DATA]" at bounding box center [305, 104] width 217 height 8
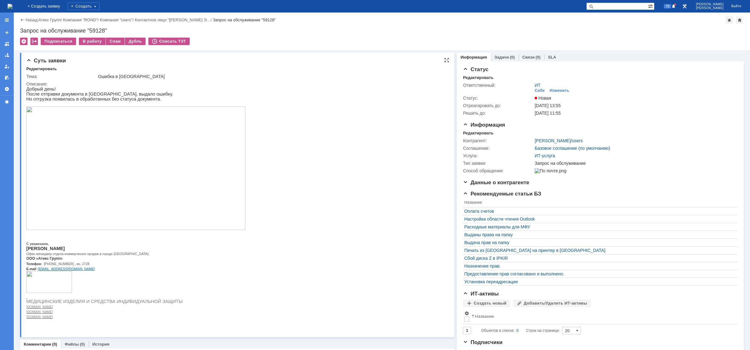
click at [95, 156] on img at bounding box center [135, 167] width 219 height 123
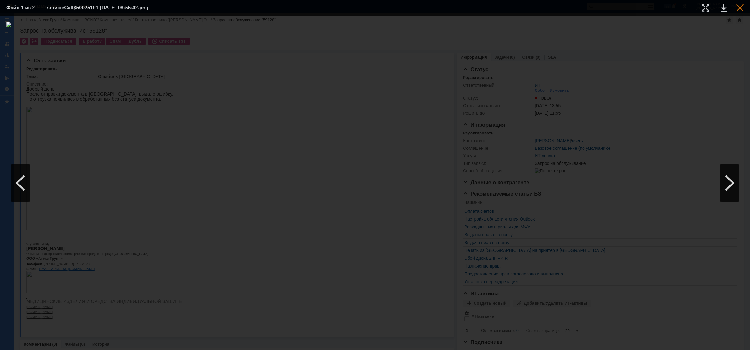
click at [742, 7] on div at bounding box center [740, 8] width 8 height 8
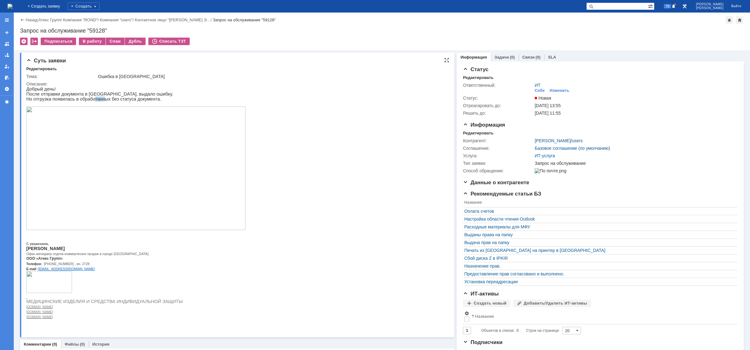
drag, startPoint x: 89, startPoint y: 99, endPoint x: 106, endPoint y: 100, distance: 17.2
click at [102, 100] on p "Но отгрузка появилась в обработанных без статуса документа." at bounding box center [135, 98] width 219 height 5
drag, startPoint x: 108, startPoint y: 100, endPoint x: 146, endPoint y: 100, distance: 38.5
click at [146, 100] on p "Но отгрузка появилась в обработанных без статуса документа." at bounding box center [135, 98] width 219 height 5
click at [140, 100] on p "Но отгрузка появилась в обработанных без статуса документа." at bounding box center [135, 98] width 219 height 5
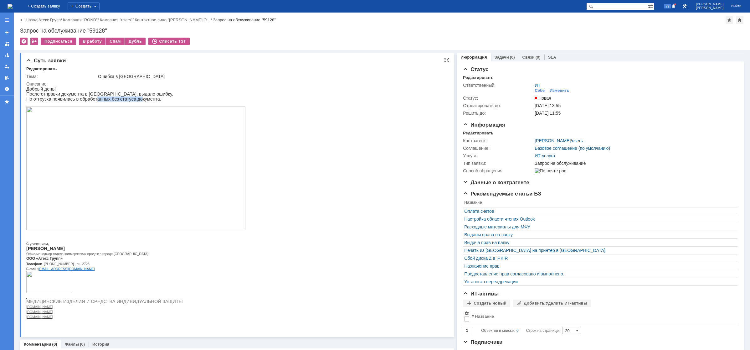
drag, startPoint x: 132, startPoint y: 100, endPoint x: 85, endPoint y: 97, distance: 47.0
click at [85, 97] on div "Добрый день! После отправки документа в [GEOGRAPHIC_DATA], выдало ошибку. Но от…" at bounding box center [135, 202] width 219 height 232
click at [49, 96] on p "После отправки документа в [GEOGRAPHIC_DATA], выдало ошибку." at bounding box center [135, 93] width 219 height 5
drag, startPoint x: 38, startPoint y: 103, endPoint x: 68, endPoint y: 98, distance: 30.1
click at [64, 99] on div "Добрый день! После отправки документа в [GEOGRAPHIC_DATA], выдало ошибку. Но от…" at bounding box center [135, 202] width 219 height 232
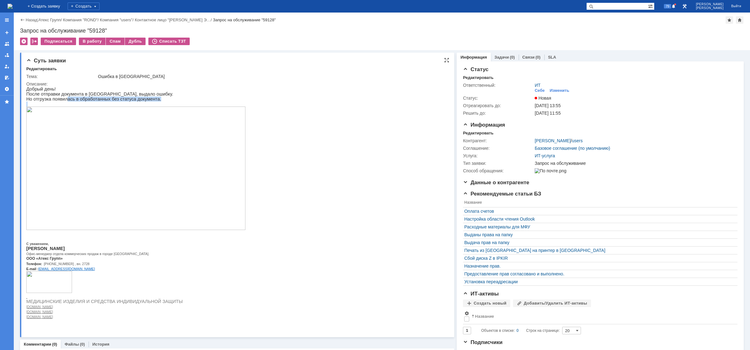
click at [75, 98] on p "Но отгрузка появилась в обработанных без статуса документа." at bounding box center [135, 98] width 219 height 5
drag, startPoint x: 77, startPoint y: 102, endPoint x: 101, endPoint y: 101, distance: 23.5
click at [101, 101] on p "Но отгрузка появилась в обработанных без статуса документа." at bounding box center [135, 98] width 219 height 5
drag, startPoint x: 105, startPoint y: 101, endPoint x: 117, endPoint y: 101, distance: 12.2
click at [114, 101] on p "Но отгрузка появилась в обработанных без статуса документа." at bounding box center [135, 98] width 219 height 5
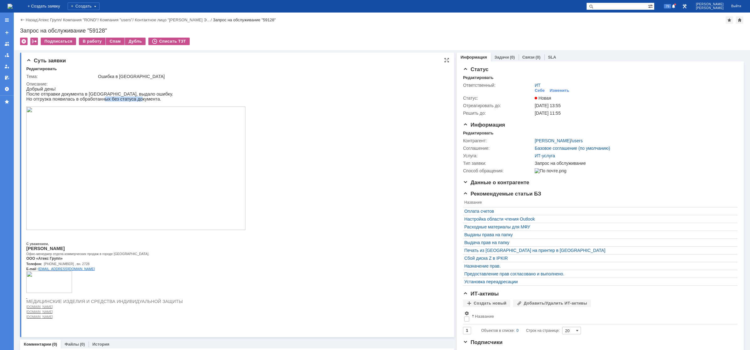
drag, startPoint x: 132, startPoint y: 99, endPoint x: 55, endPoint y: 99, distance: 77.3
click at [98, 99] on p "Но отгрузка появилась в обработанных без статуса документа." at bounding box center [135, 98] width 219 height 5
click at [13, 8] on img at bounding box center [10, 6] width 5 height 5
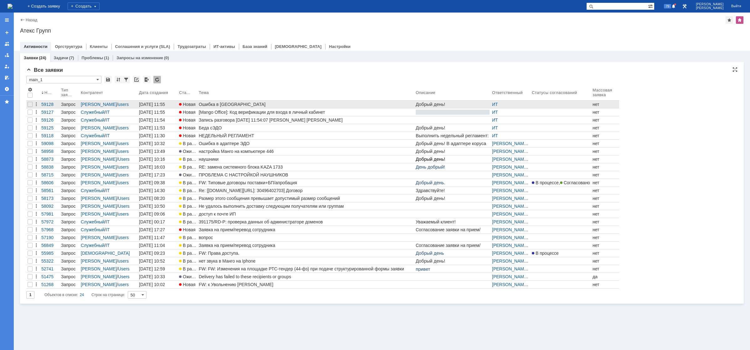
click at [218, 104] on div "Ошибка в [GEOGRAPHIC_DATA]" at bounding box center [306, 104] width 214 height 5
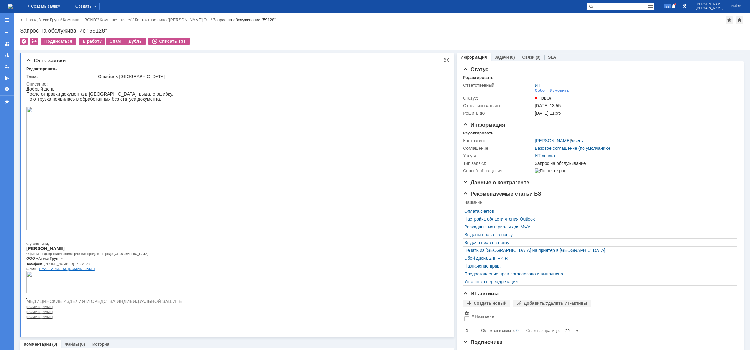
click at [130, 143] on img at bounding box center [135, 167] width 219 height 123
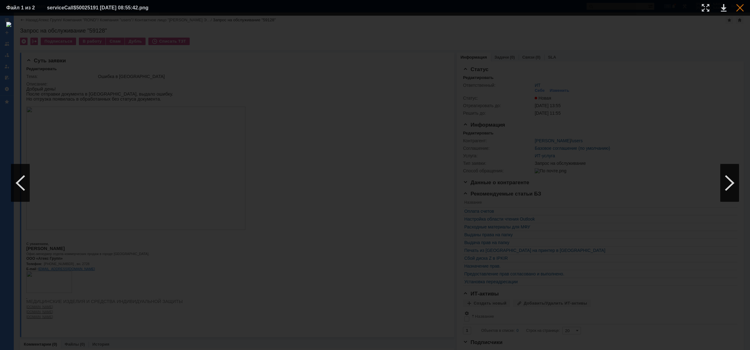
click at [740, 8] on div at bounding box center [740, 8] width 8 height 8
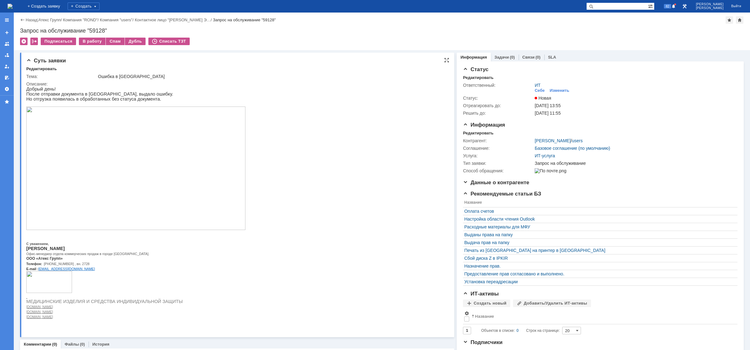
click at [93, 193] on img at bounding box center [135, 167] width 219 height 123
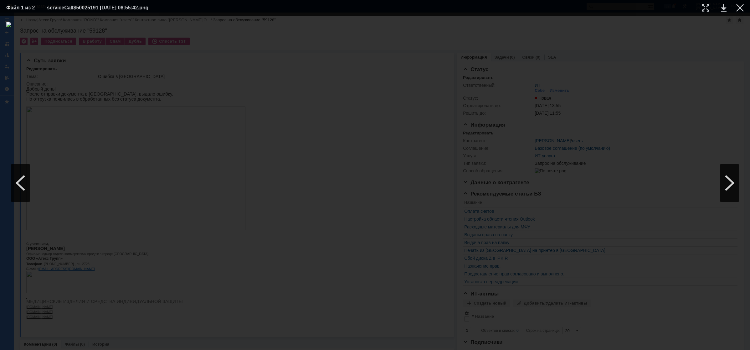
click at [745, 10] on table "Файл 1 из 2 serviceCall$50025191 [DATE] 08:55:42.png" at bounding box center [375, 8] width 750 height 16
click at [740, 10] on div at bounding box center [740, 8] width 8 height 8
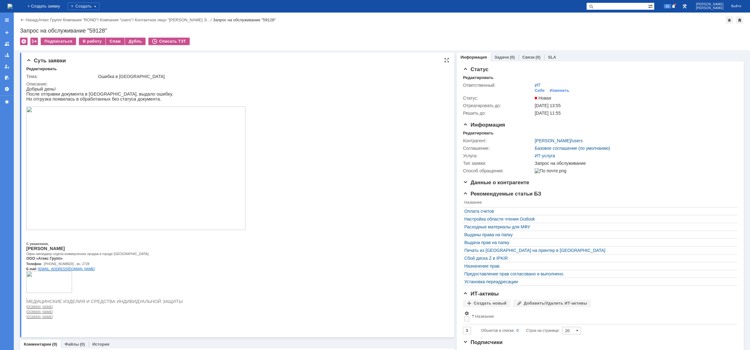
click at [113, 93] on p "После отправки документа в [GEOGRAPHIC_DATA], выдало ошибку." at bounding box center [135, 93] width 219 height 5
click at [13, 5] on img at bounding box center [10, 6] width 5 height 5
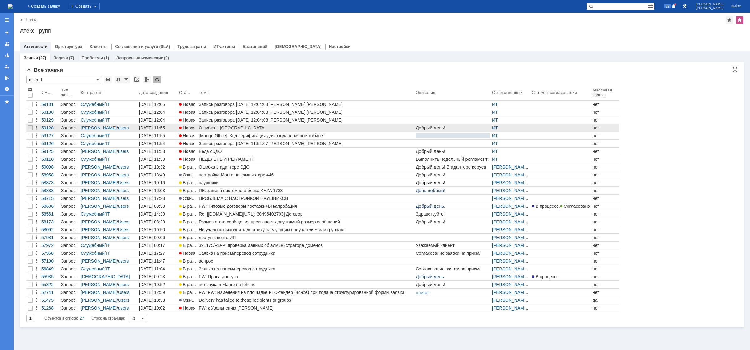
click at [202, 126] on div "Ошибка в [GEOGRAPHIC_DATA]" at bounding box center [306, 127] width 214 height 5
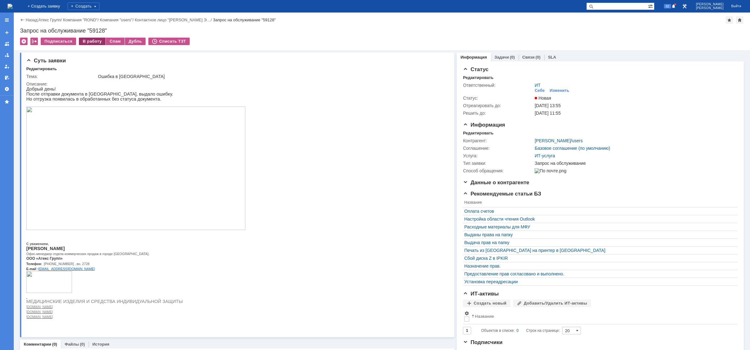
click at [96, 42] on div "В работу" at bounding box center [92, 42] width 27 height 8
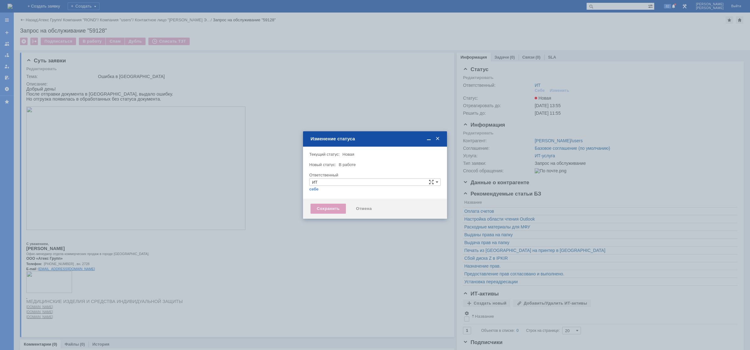
type input "[PERSON_NAME]"
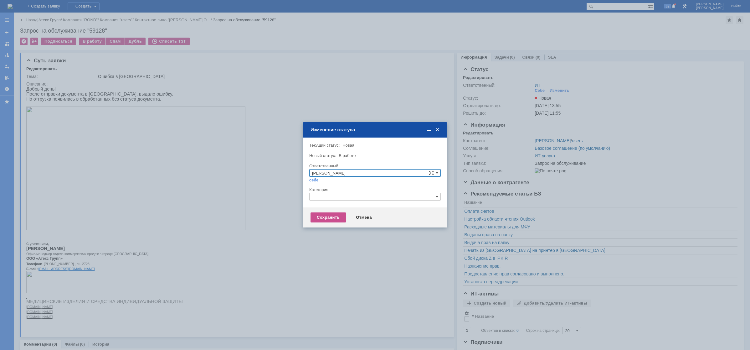
drag, startPoint x: 329, startPoint y: 193, endPoint x: 332, endPoint y: 196, distance: 4.1
click at [330, 193] on div "Категория" at bounding box center [374, 196] width 131 height 18
click at [333, 198] on input "text" at bounding box center [374, 197] width 131 height 8
drag, startPoint x: 333, startPoint y: 194, endPoint x: 274, endPoint y: 194, distance: 58.5
click at [274, 194] on body "Идет загрузка, пожалуйста, подождите. На домашнюю + Создать заявку Создать 82 […" at bounding box center [375, 175] width 750 height 350
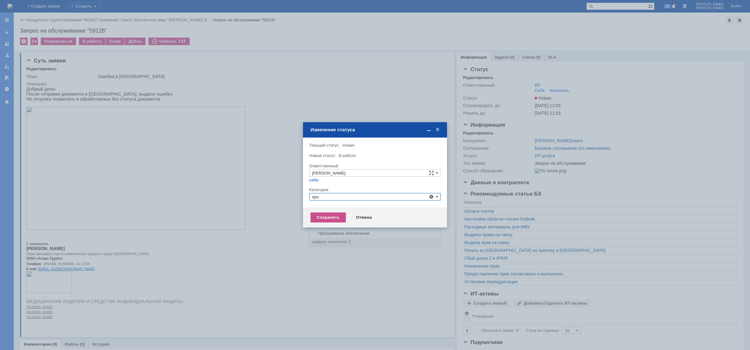
click at [334, 228] on span "Прочее" at bounding box center [375, 225] width 126 height 5
click at [329, 214] on div "Сохранить" at bounding box center [327, 217] width 35 height 10
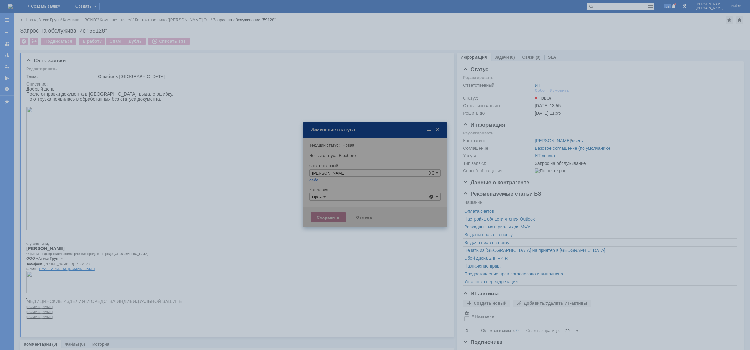
type input "Прочее"
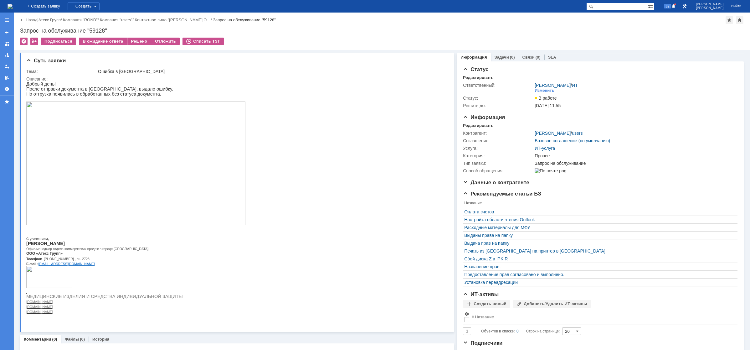
click at [13, 5] on img at bounding box center [10, 6] width 5 height 5
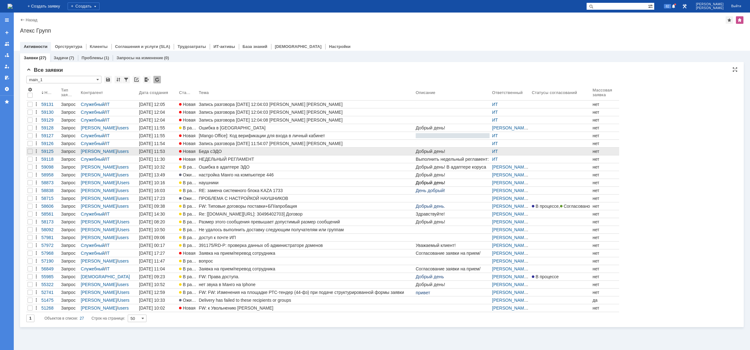
click at [204, 153] on div "Беда сЭДО" at bounding box center [306, 151] width 214 height 5
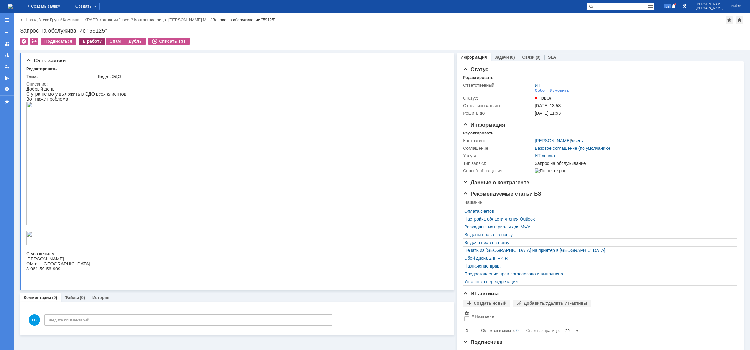
click at [94, 45] on div "В работу" at bounding box center [92, 42] width 27 height 8
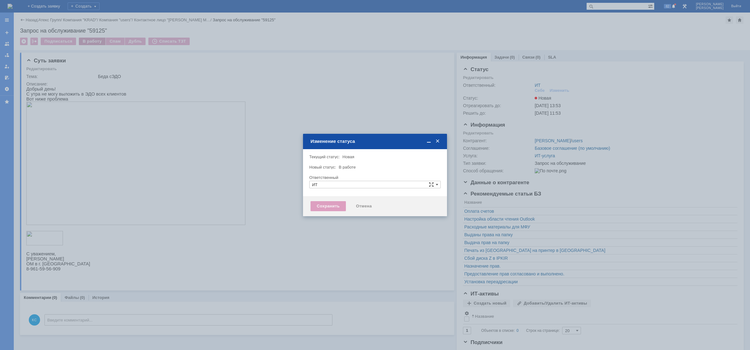
type input "[PERSON_NAME]"
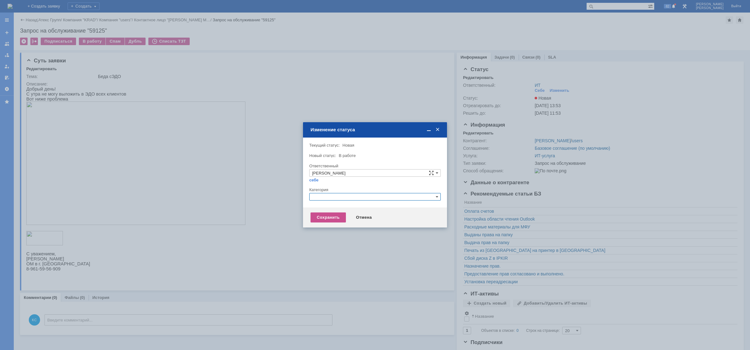
click at [355, 195] on input "text" at bounding box center [374, 197] width 131 height 8
click at [326, 222] on div "Прочее" at bounding box center [374, 225] width 131 height 7
click at [331, 220] on div "Сохранить" at bounding box center [327, 217] width 35 height 10
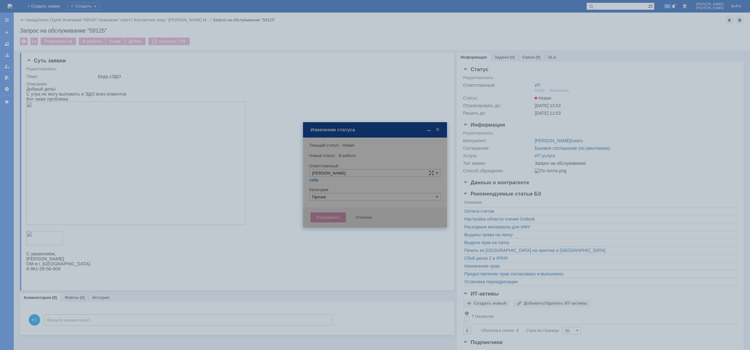
type input "Прочее"
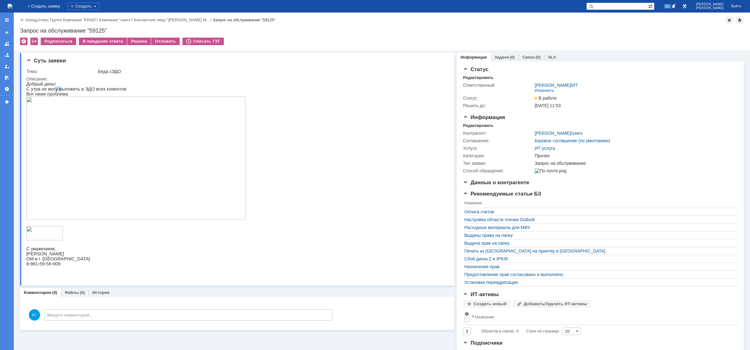
drag, startPoint x: 53, startPoint y: 90, endPoint x: 66, endPoint y: 90, distance: 12.5
click at [65, 90] on p "С утра не могу выложить в ЭДО всех клиентов" at bounding box center [135, 88] width 219 height 5
drag, startPoint x: 84, startPoint y: 90, endPoint x: 87, endPoint y: 89, distance: 3.8
click at [87, 89] on p "С утра не могу выложить в ЭДО всех клиентов" at bounding box center [135, 88] width 219 height 5
click at [82, 160] on img at bounding box center [135, 157] width 219 height 123
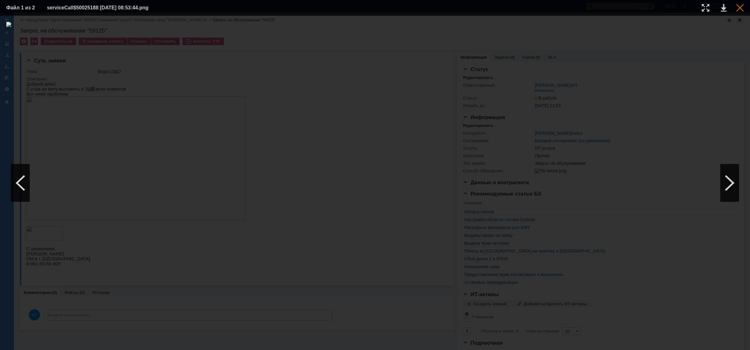
click at [741, 9] on div at bounding box center [740, 8] width 8 height 8
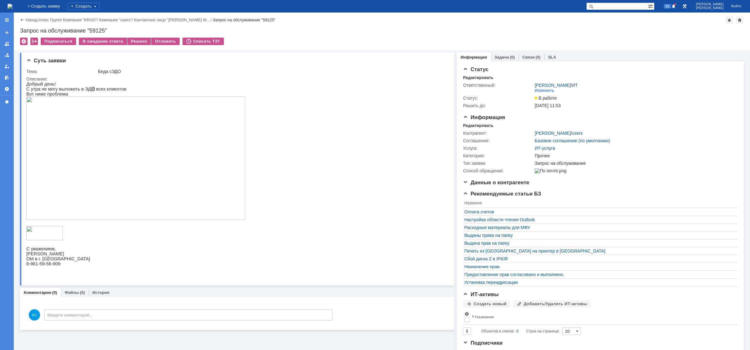
click at [13, 4] on img at bounding box center [10, 6] width 5 height 5
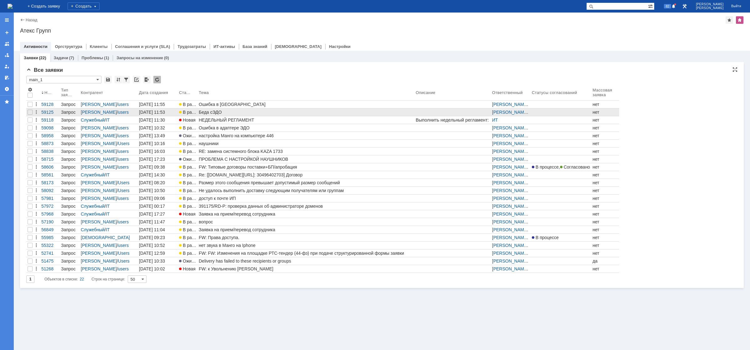
click at [209, 115] on link "Беда сЭДО" at bounding box center [305, 112] width 217 height 8
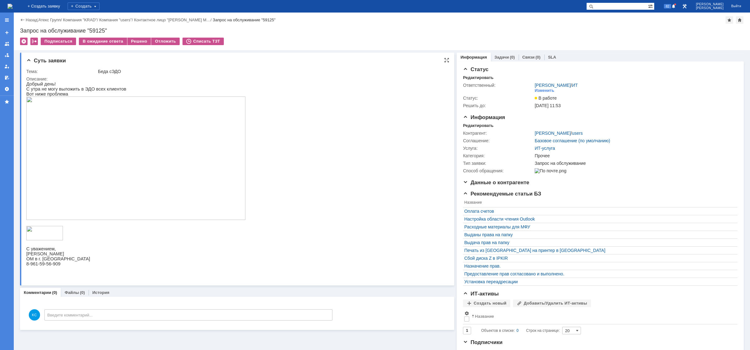
click at [72, 134] on img at bounding box center [135, 157] width 219 height 123
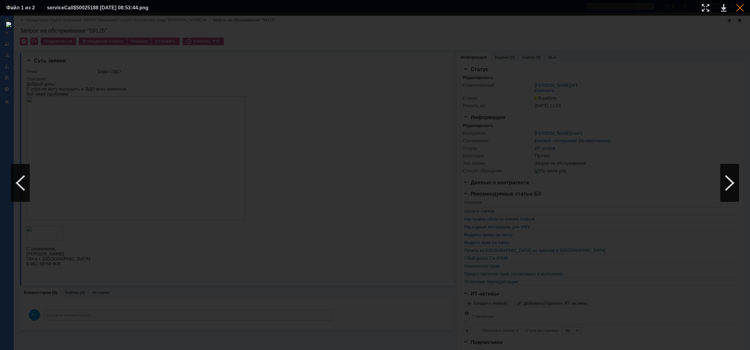
click at [738, 8] on div at bounding box center [740, 8] width 8 height 8
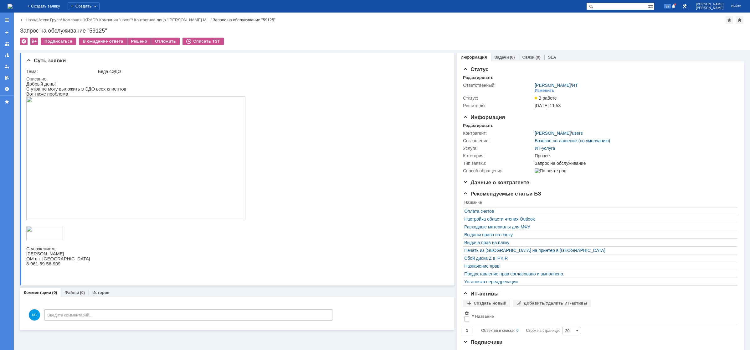
click at [13, 6] on img at bounding box center [10, 6] width 5 height 5
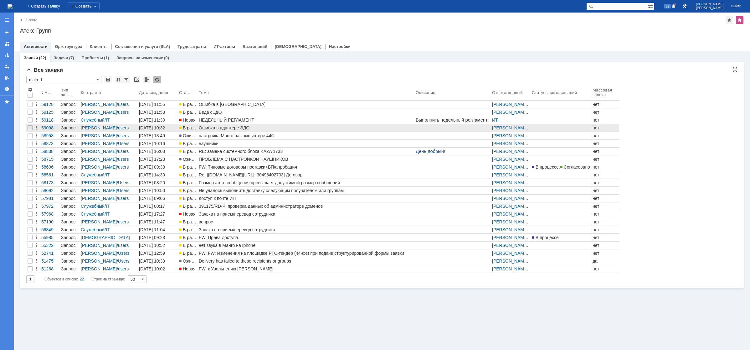
click at [218, 129] on div "Ошибка в адаптере ЭДО" at bounding box center [306, 127] width 214 height 5
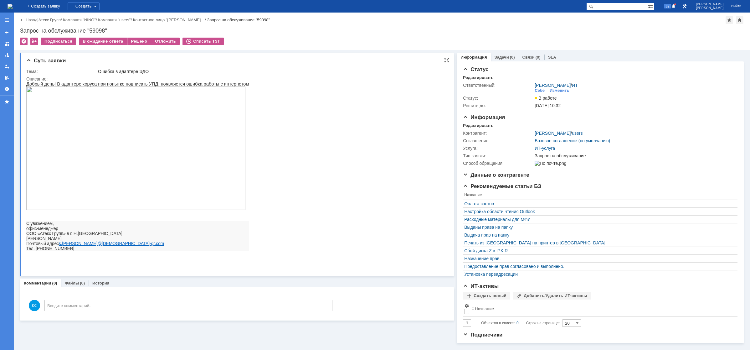
click at [117, 141] on img at bounding box center [135, 147] width 219 height 123
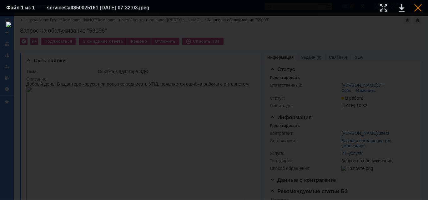
click at [418, 8] on div at bounding box center [419, 8] width 8 height 8
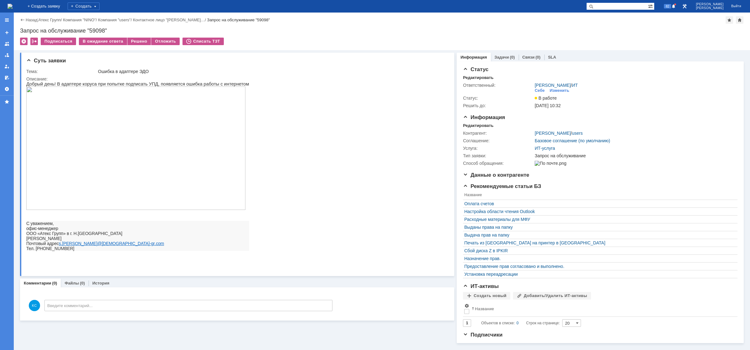
click at [13, 8] on img at bounding box center [10, 6] width 5 height 5
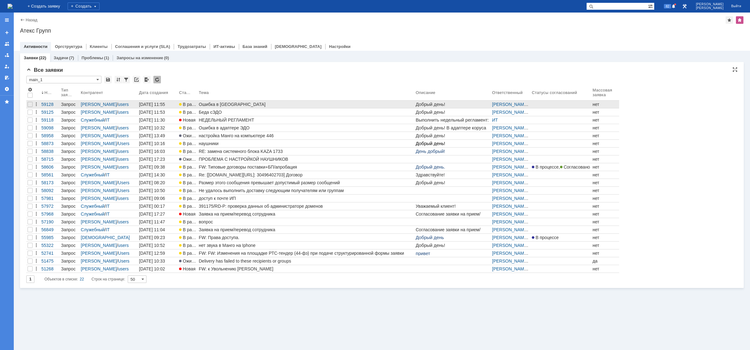
click at [217, 107] on link "Ошибка в [GEOGRAPHIC_DATA]" at bounding box center [305, 104] width 217 height 8
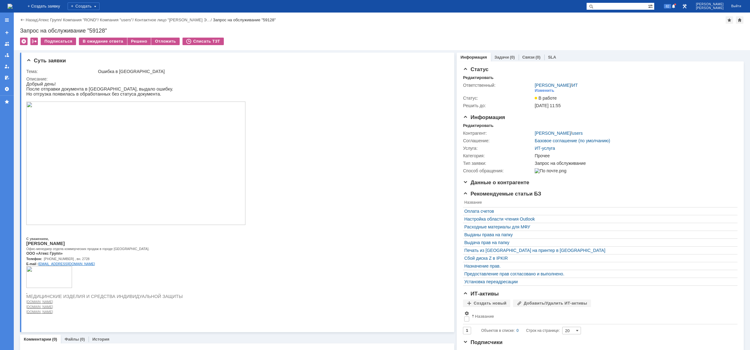
drag, startPoint x: 52, startPoint y: 5, endPoint x: 17, endPoint y: 8, distance: 35.5
click at [13, 5] on img at bounding box center [10, 6] width 5 height 5
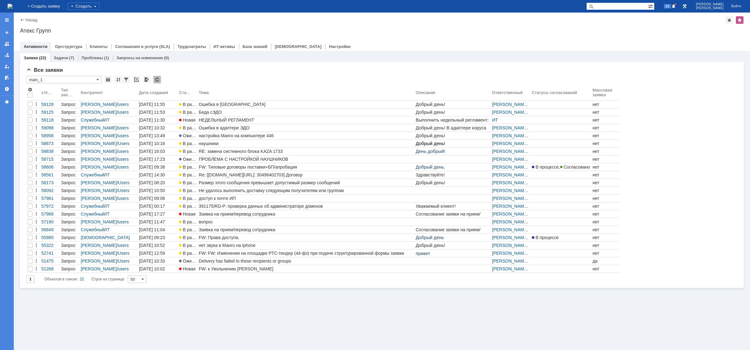
click at [13, 7] on img at bounding box center [10, 6] width 5 height 5
click at [13, 4] on img at bounding box center [10, 6] width 5 height 5
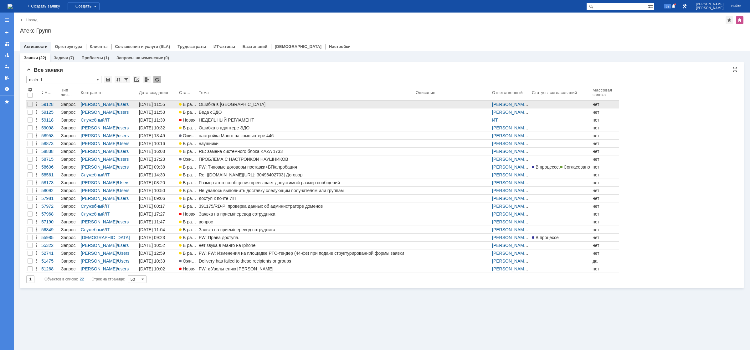
click at [202, 105] on div "Ошибка в [GEOGRAPHIC_DATA]" at bounding box center [306, 104] width 214 height 5
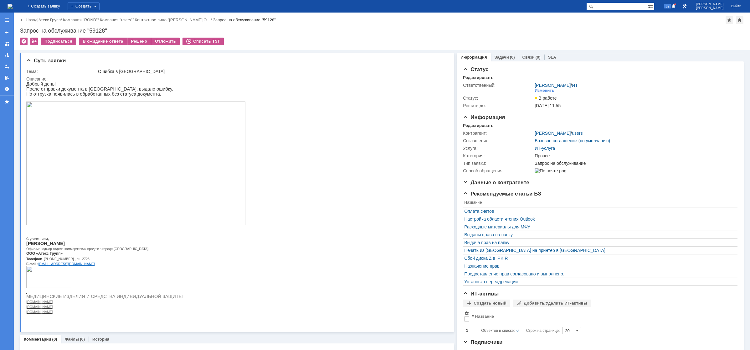
click at [13, 5] on img at bounding box center [10, 6] width 5 height 5
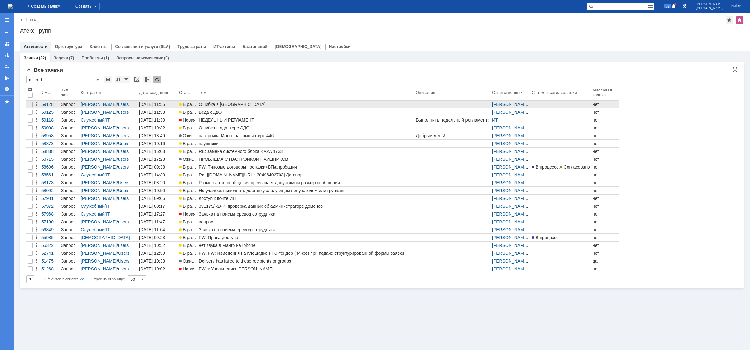
click at [220, 106] on div "Ошибка в [GEOGRAPHIC_DATA]" at bounding box center [306, 104] width 214 height 5
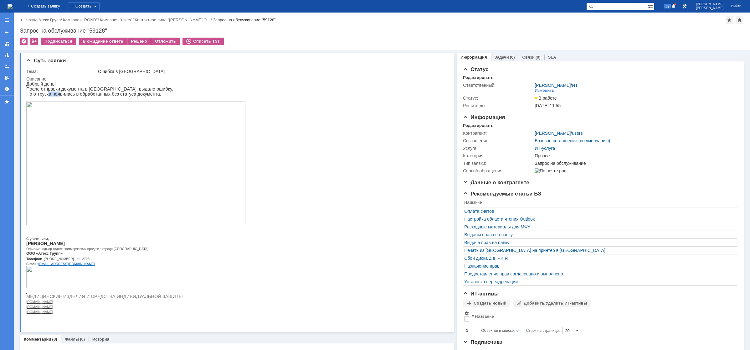
drag, startPoint x: 47, startPoint y: 95, endPoint x: 61, endPoint y: 95, distance: 14.1
click at [59, 95] on p "Но отгрузка появилась в обработанных без статуса документа." at bounding box center [135, 93] width 219 height 5
drag, startPoint x: 73, startPoint y: 95, endPoint x: 92, endPoint y: 95, distance: 19.7
click at [86, 95] on p "Но отгрузка появилась в обработанных без статуса документа." at bounding box center [135, 93] width 219 height 5
drag, startPoint x: 105, startPoint y: 95, endPoint x: 119, endPoint y: 95, distance: 14.7
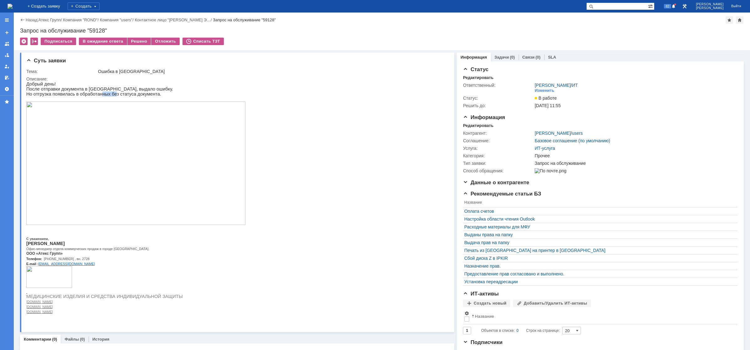
click at [115, 95] on p "Но отгрузка появилась в обработанных без статуса документа." at bounding box center [135, 93] width 219 height 5
drag, startPoint x: 120, startPoint y: 95, endPoint x: 125, endPoint y: 94, distance: 4.1
click at [121, 95] on p "Но отгрузка появилась в обработанных без статуса документа." at bounding box center [135, 93] width 219 height 5
click at [13, 4] on img at bounding box center [10, 6] width 5 height 5
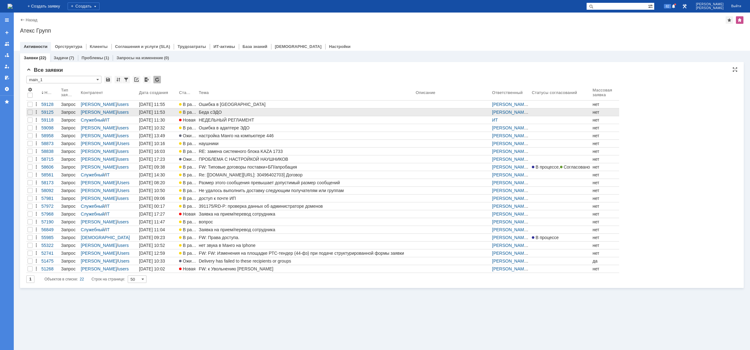
click at [218, 110] on div "Беда сЭДО" at bounding box center [306, 112] width 214 height 5
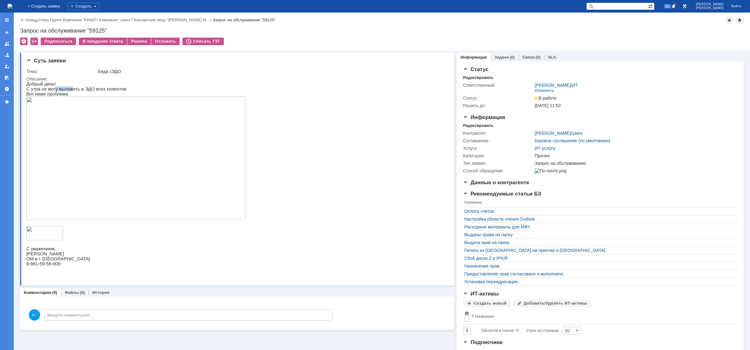
drag, startPoint x: 52, startPoint y: 89, endPoint x: 69, endPoint y: 89, distance: 16.6
click at [69, 89] on p "С утра не могу выложить в ЭДО всех клиентов" at bounding box center [135, 88] width 219 height 5
drag, startPoint x: 77, startPoint y: 89, endPoint x: 91, endPoint y: 89, distance: 14.1
click at [90, 89] on p "С утра не могу выложить в ЭДО всех клиентов" at bounding box center [135, 88] width 219 height 5
click at [98, 89] on p "С утра не могу выложить в ЭДО всех клиентов" at bounding box center [135, 88] width 219 height 5
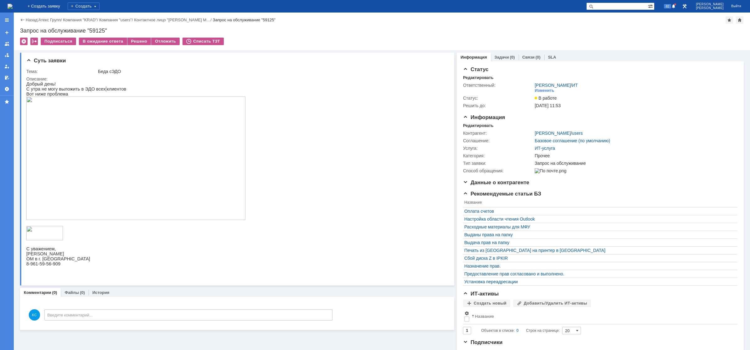
click at [13, 7] on img at bounding box center [10, 6] width 5 height 5
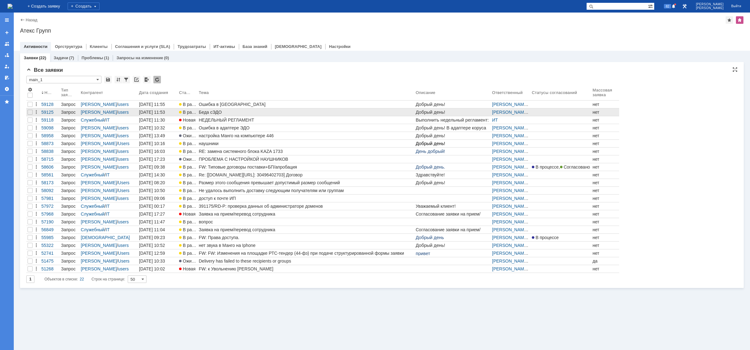
click at [218, 112] on div "Беда сЭДО" at bounding box center [306, 112] width 214 height 5
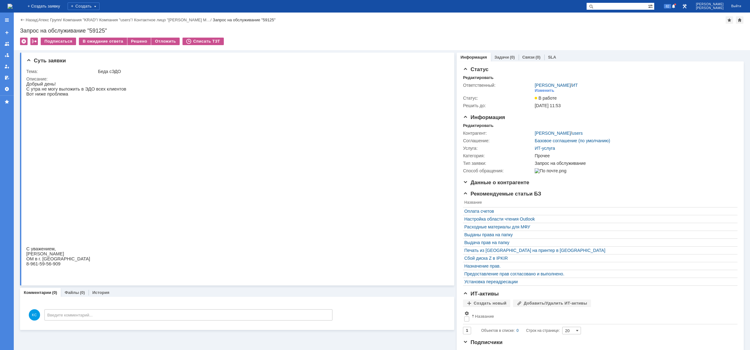
click at [120, 140] on img at bounding box center [135, 157] width 219 height 123
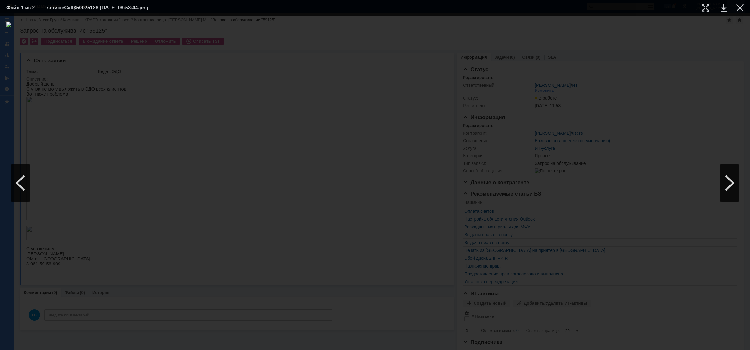
click at [741, 9] on div at bounding box center [740, 8] width 8 height 8
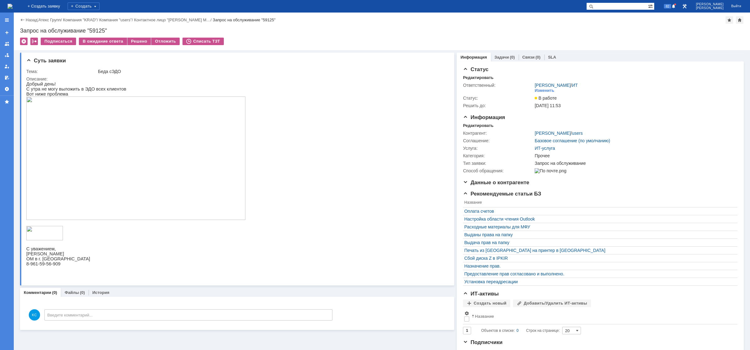
click at [13, 1] on div "На домашнюю" at bounding box center [10, 6] width 5 height 13
click at [13, 4] on img at bounding box center [10, 6] width 5 height 5
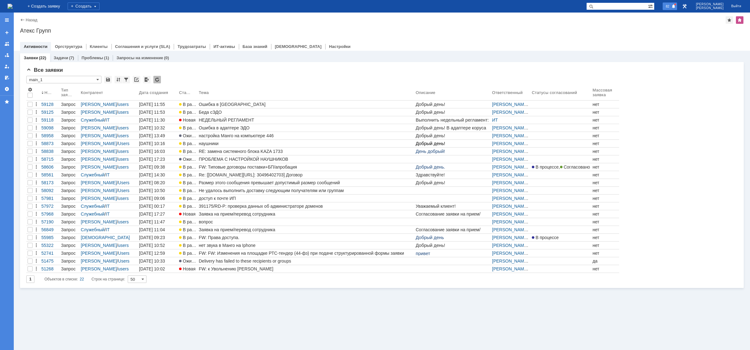
click at [671, 6] on span "82" at bounding box center [667, 6] width 7 height 4
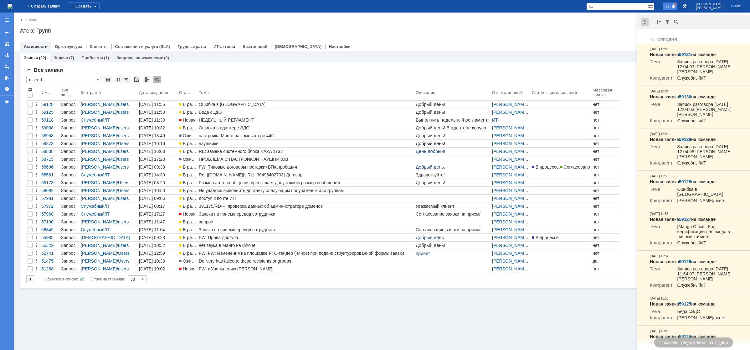
click at [646, 20] on div at bounding box center [645, 22] width 8 height 8
click at [657, 38] on div "Отметить уведомления прочитанными" at bounding box center [688, 38] width 84 height 4
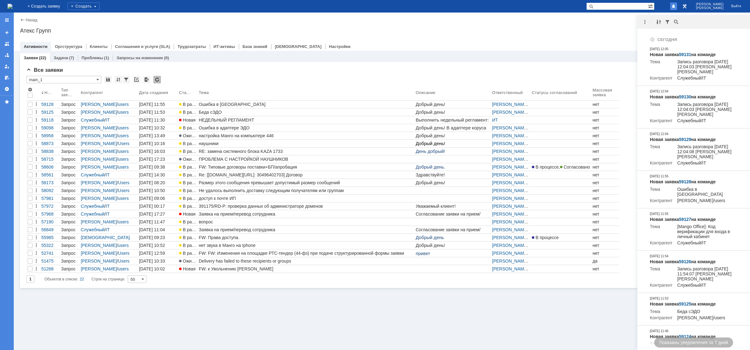
click at [591, 28] on div "Атекс Групп" at bounding box center [381, 31] width 723 height 6
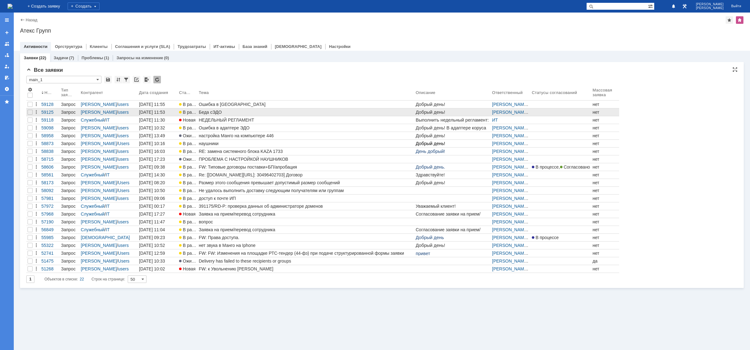
click at [218, 111] on div "Беда сЭДО" at bounding box center [306, 112] width 214 height 5
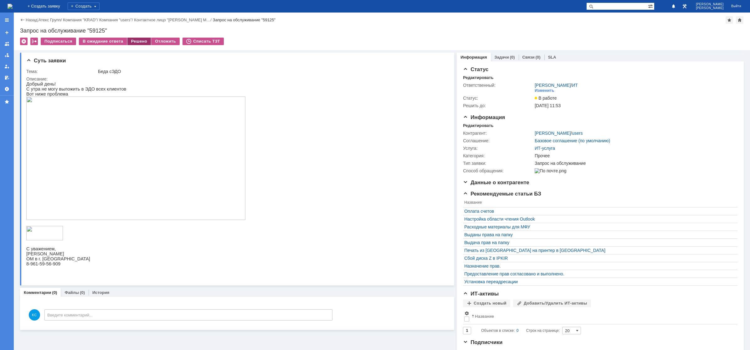
click at [140, 42] on div "Решено" at bounding box center [139, 42] width 24 height 8
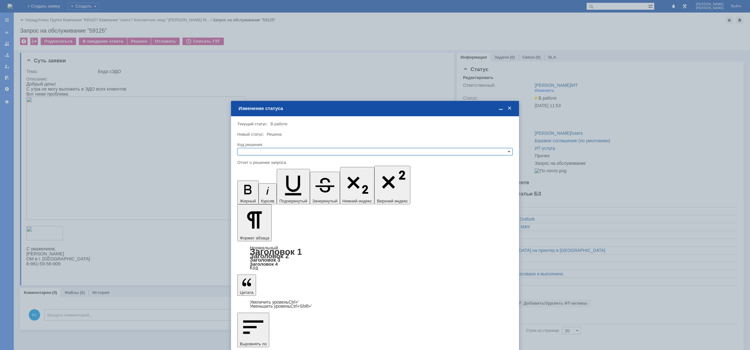
click at [260, 149] on input "text" at bounding box center [374, 152] width 275 height 8
click at [255, 180] on span "Решено" at bounding box center [375, 181] width 270 height 5
type input "Решено"
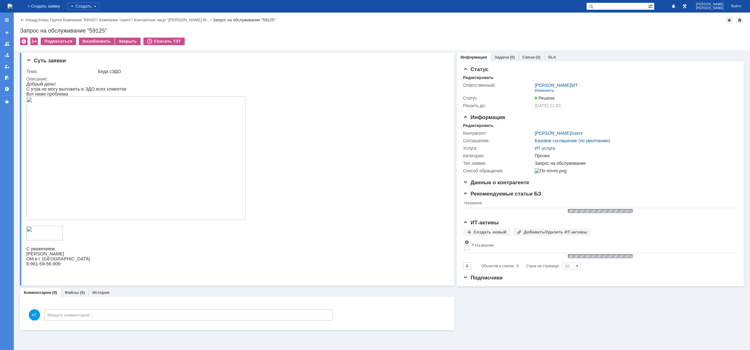
click at [13, 7] on img at bounding box center [10, 6] width 5 height 5
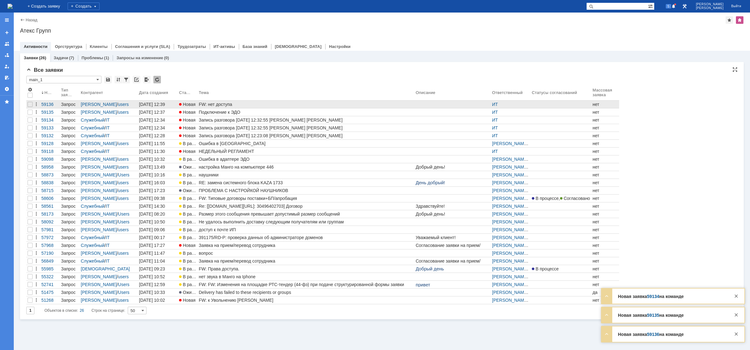
click at [223, 105] on div "FW: нет доступа" at bounding box center [306, 104] width 214 height 5
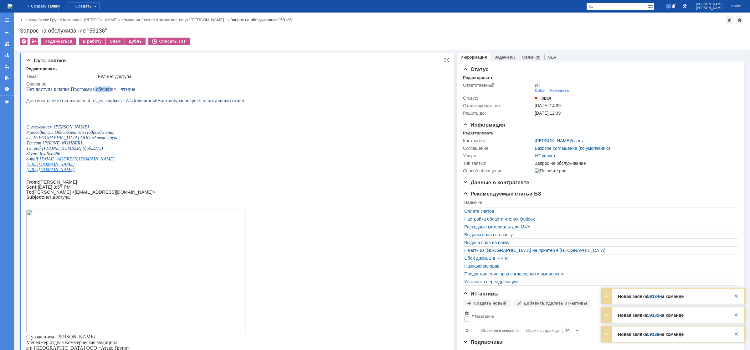
drag, startPoint x: 94, startPoint y: 89, endPoint x: 113, endPoint y: 89, distance: 18.8
click at [112, 89] on span "Нет доступа к папке Программа обучения – чтение" at bounding box center [80, 88] width 109 height 5
drag, startPoint x: 122, startPoint y: 88, endPoint x: 135, endPoint y: 88, distance: 13.5
click at [135, 88] on p "Нет доступа к папке Программа обучения – чтение" at bounding box center [135, 89] width 219 height 6
drag, startPoint x: 99, startPoint y: 99, endPoint x: 118, endPoint y: 102, distance: 20.0
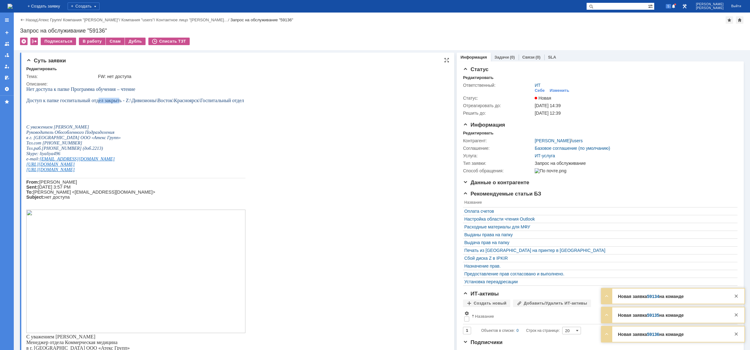
click at [118, 102] on span "Доступ к папке госпитальный отдел закрыть - Z:\Дивизионы\Восток\Красноярск\Госп…" at bounding box center [135, 100] width 218 height 5
drag, startPoint x: 128, startPoint y: 102, endPoint x: 155, endPoint y: 102, distance: 26.9
click at [154, 102] on span "Доступ к папке госпитальный отдел закрыть - Z:\Дивизионы\Восток\Красноярск\Госп…" at bounding box center [135, 100] width 218 height 5
drag, startPoint x: 100, startPoint y: 101, endPoint x: 116, endPoint y: 100, distance: 16.3
click at [116, 100] on span "Доступ к папке госпитальный отдел закрыть - Z:\Дивизионы\Восток\Красноярск\Госп…" at bounding box center [135, 100] width 218 height 5
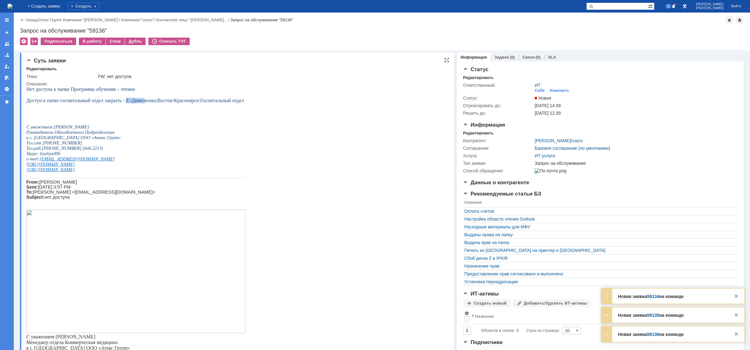
drag, startPoint x: 126, startPoint y: 100, endPoint x: 151, endPoint y: 100, distance: 24.4
click at [148, 100] on span "Доступ к папке госпитальный отдел закрыть - Z:\Дивизионы\Восток\Красноярск\Госп…" at bounding box center [135, 100] width 218 height 5
drag, startPoint x: 185, startPoint y: 102, endPoint x: 191, endPoint y: 102, distance: 6.9
click at [191, 102] on span "Доступ к папке госпитальный отдел закрыть - Z:\Дивизионы\Восток\Красноярск\Госп…" at bounding box center [135, 100] width 218 height 5
click at [224, 102] on span "Доступ к папке госпитальный отдел закрыть - Z:\Дивизионы\Восток\Красноярск\Госп…" at bounding box center [135, 100] width 218 height 5
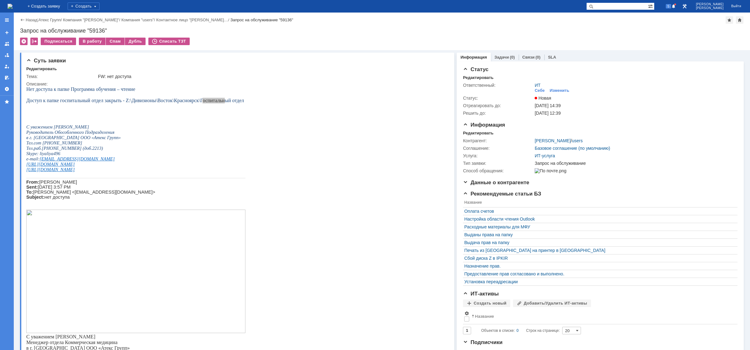
click at [13, 4] on img at bounding box center [10, 6] width 5 height 5
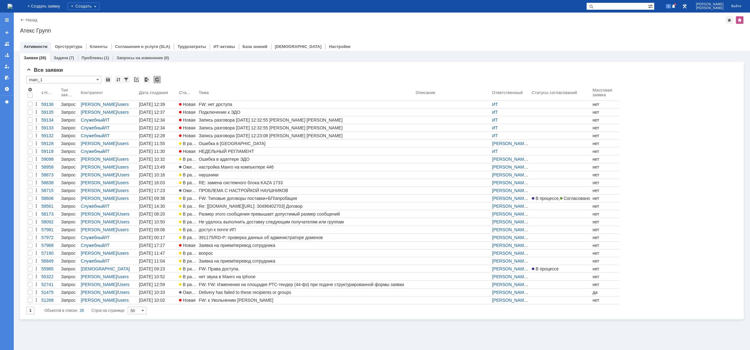
click at [212, 111] on div "Подключение к ЭДО" at bounding box center [306, 112] width 214 height 5
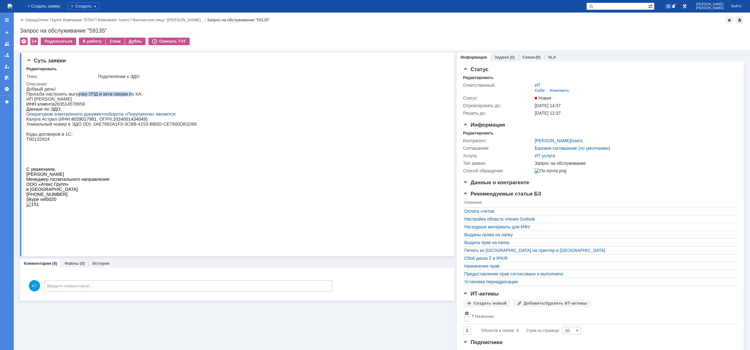
drag, startPoint x: 80, startPoint y: 96, endPoint x: 121, endPoint y: 96, distance: 40.4
click at [121, 96] on p "Просьба настроить выгрузку УПД и акта сверки по КА:" at bounding box center [111, 93] width 170 height 5
drag, startPoint x: 51, startPoint y: 100, endPoint x: 73, endPoint y: 100, distance: 22.2
click at [70, 100] on p "ИП [PERSON_NAME]" at bounding box center [111, 98] width 170 height 5
click at [555, 89] on div "Изменить" at bounding box center [559, 90] width 20 height 5
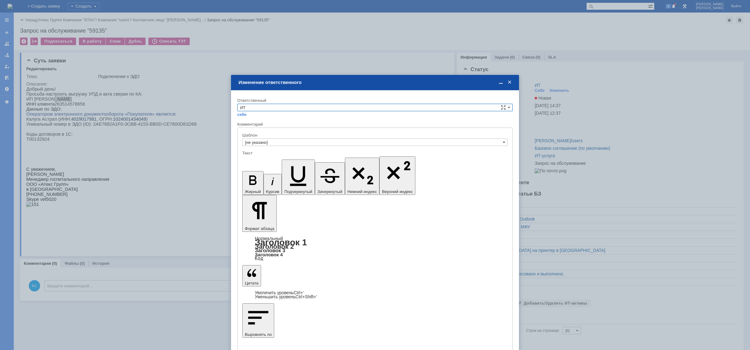
click at [269, 105] on input "ИТ" at bounding box center [374, 108] width 275 height 8
click at [257, 157] on span "АСУ" at bounding box center [375, 159] width 270 height 5
type input "АСУ"
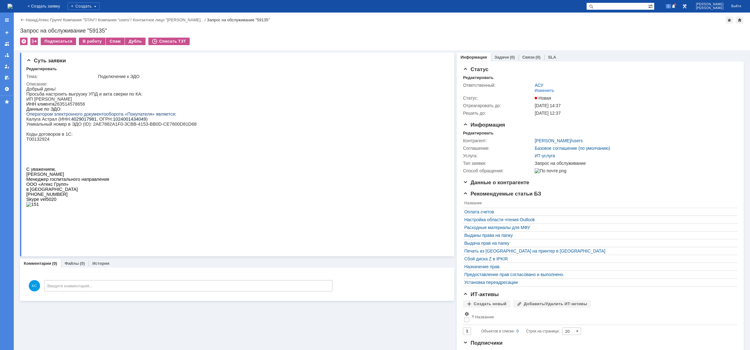
click at [13, 7] on img at bounding box center [10, 6] width 5 height 5
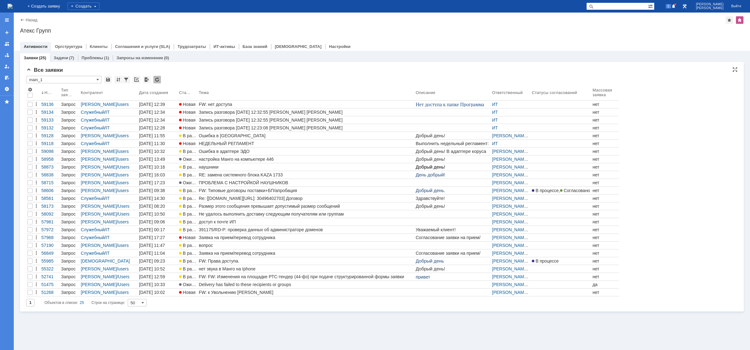
click at [73, 77] on input "main_1" at bounding box center [63, 80] width 75 height 8
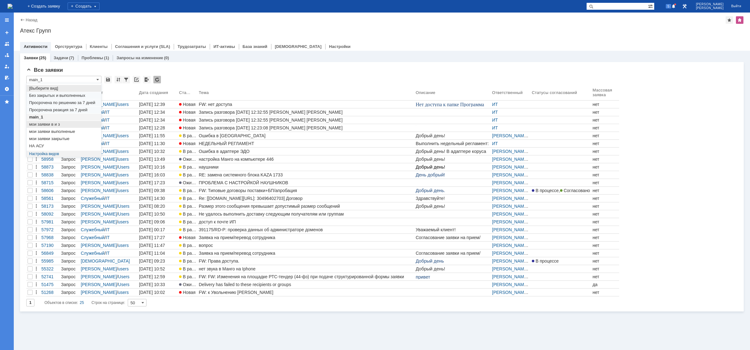
click at [57, 124] on span "мои заявки в и з" at bounding box center [63, 124] width 69 height 5
type input "мои заявки в и з"
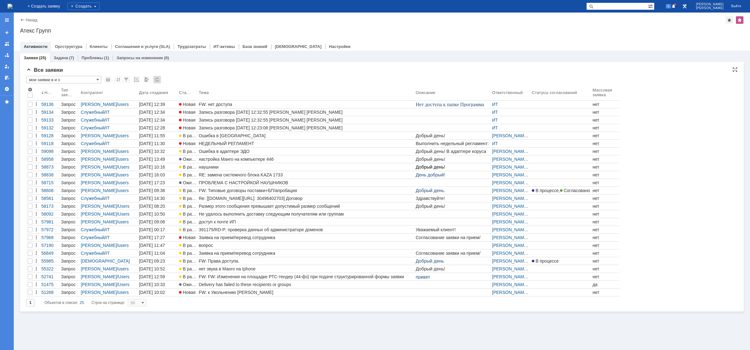
type input "20"
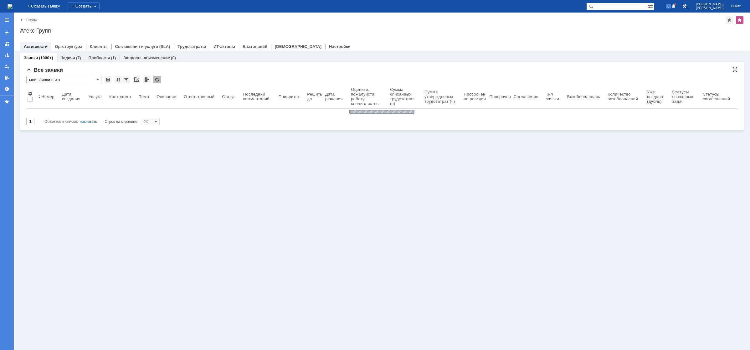
type input "мои заявки в и з"
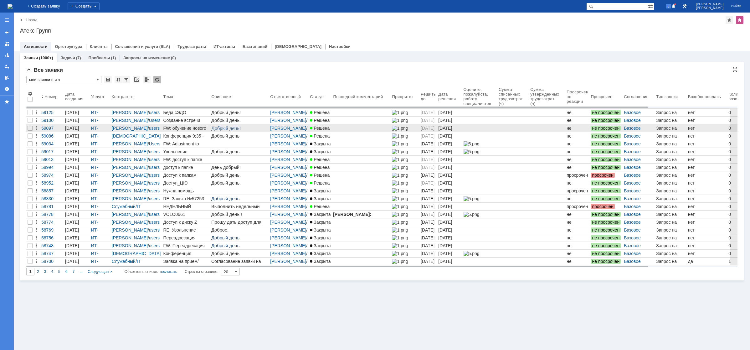
click at [167, 129] on div "FW: обучение нового сотрудника" at bounding box center [186, 127] width 46 height 5
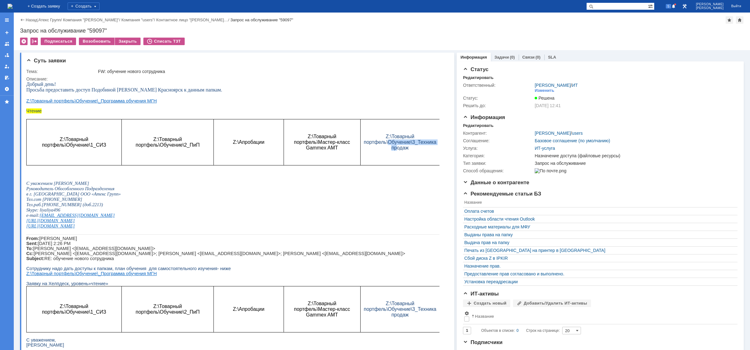
drag, startPoint x: 389, startPoint y: 143, endPoint x: 398, endPoint y: 148, distance: 10.4
click at [398, 148] on span "Z:\Товарный портфель\Обучение\3_Техника продаж" at bounding box center [400, 142] width 73 height 17
click at [13, 6] on img at bounding box center [10, 6] width 5 height 5
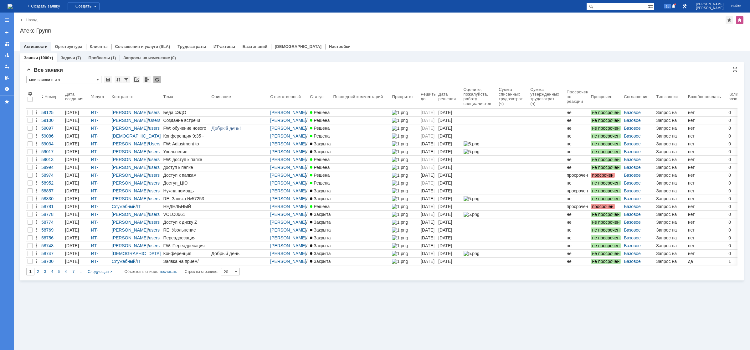
click at [83, 78] on input "мои заявки в и з" at bounding box center [63, 80] width 75 height 8
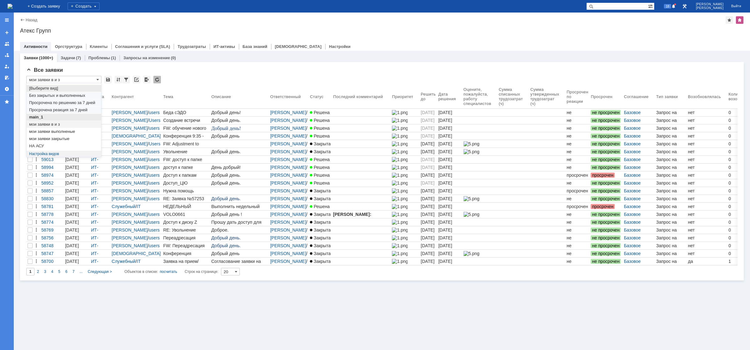
click at [52, 118] on span "main_1" at bounding box center [63, 117] width 69 height 5
type input "main_1"
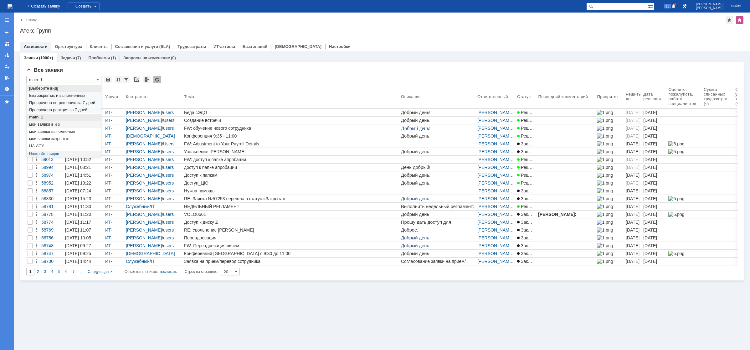
type input "50"
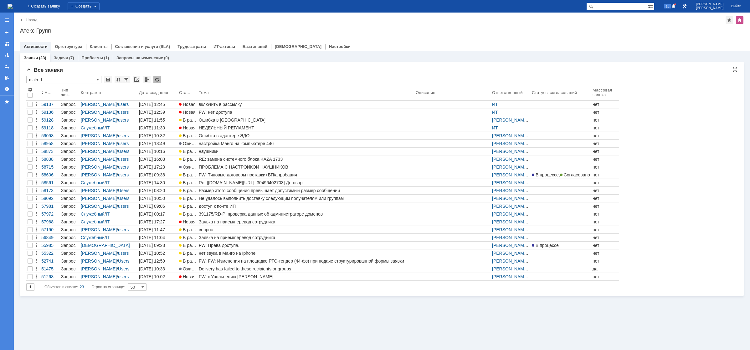
type input "main_1"
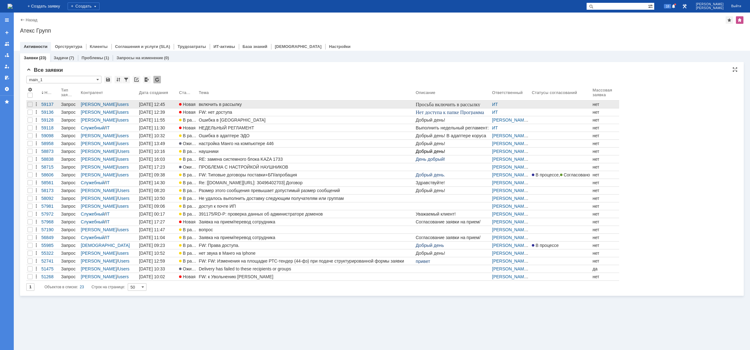
click at [378, 105] on div "включить в рассылку" at bounding box center [306, 104] width 214 height 5
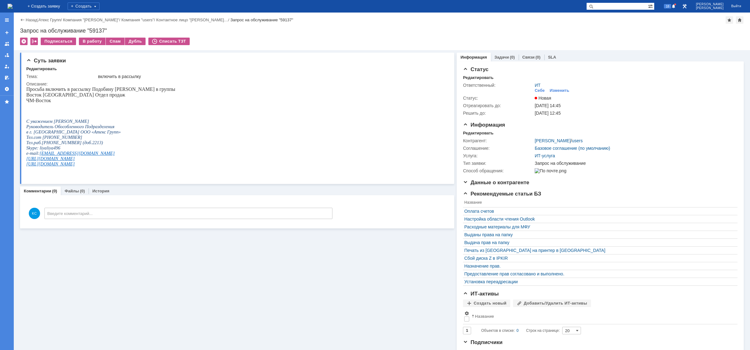
click at [13, 8] on img at bounding box center [10, 6] width 5 height 5
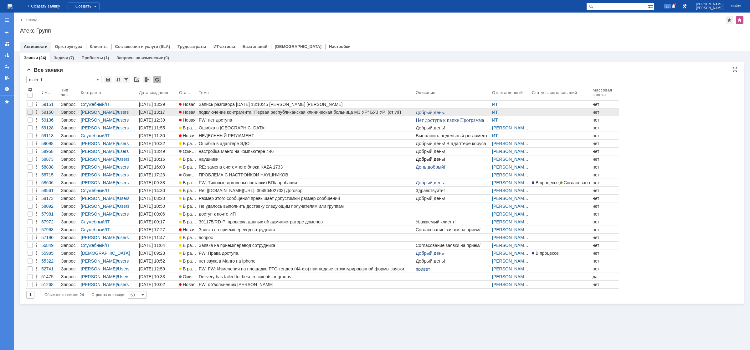
click at [257, 112] on div "подключение контрагента "Первая республиканская клиническая больница МЗ УР" БУЗ…" at bounding box center [306, 112] width 214 height 5
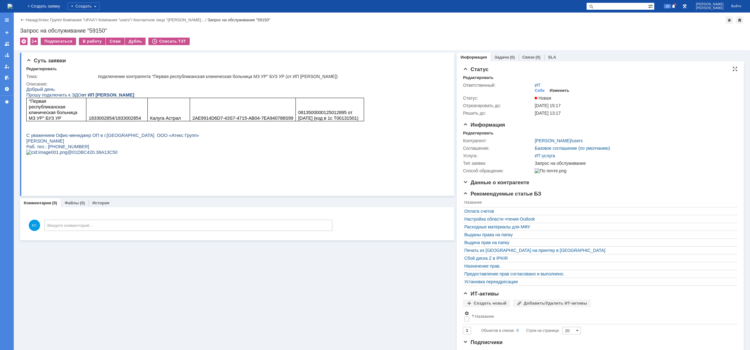
click at [560, 89] on div "Изменить" at bounding box center [559, 90] width 20 height 5
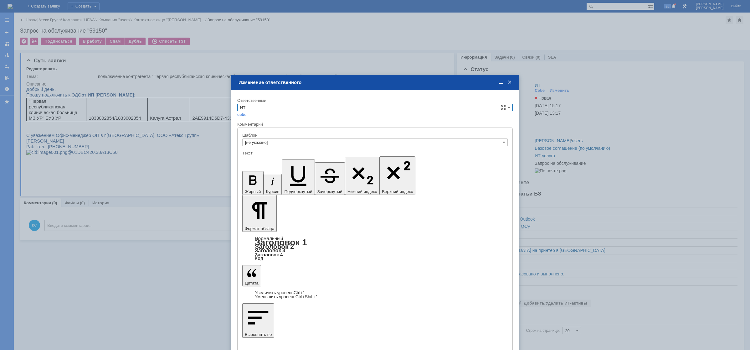
click at [279, 106] on input "ИТ" at bounding box center [374, 108] width 275 height 8
click at [252, 157] on span "АСУ" at bounding box center [375, 159] width 270 height 5
type input "АСУ"
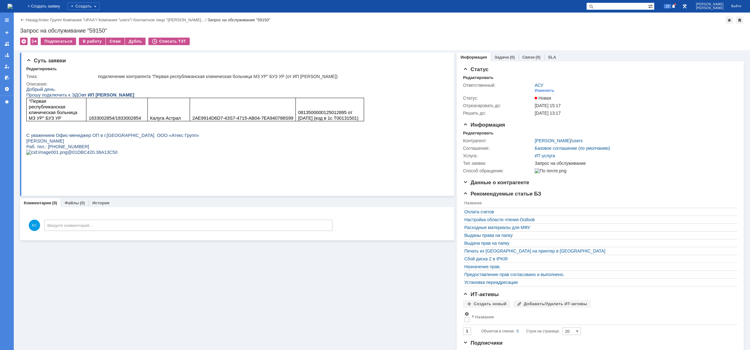
click at [13, 6] on img at bounding box center [10, 6] width 5 height 5
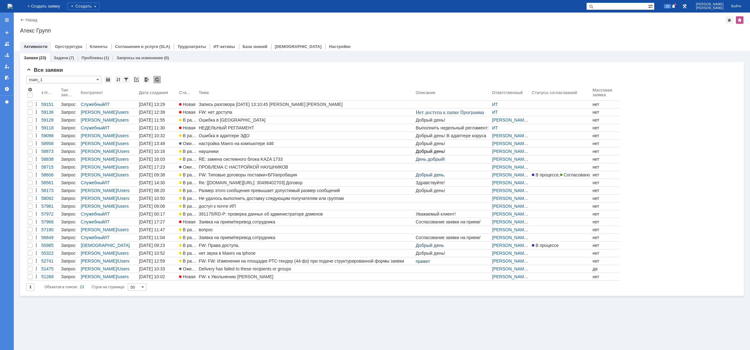
click at [217, 114] on div "FW: нет доступа" at bounding box center [306, 112] width 214 height 5
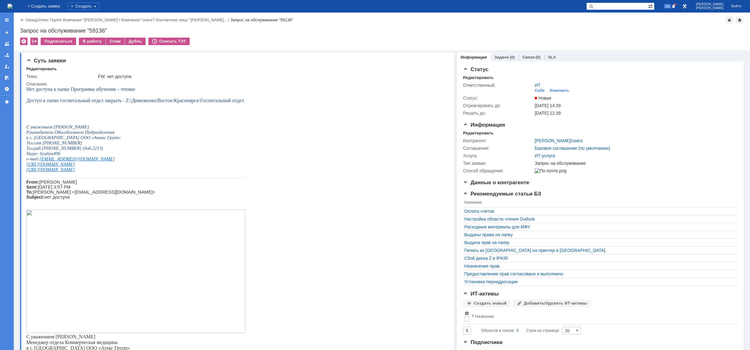
click at [13, 5] on img at bounding box center [10, 6] width 5 height 5
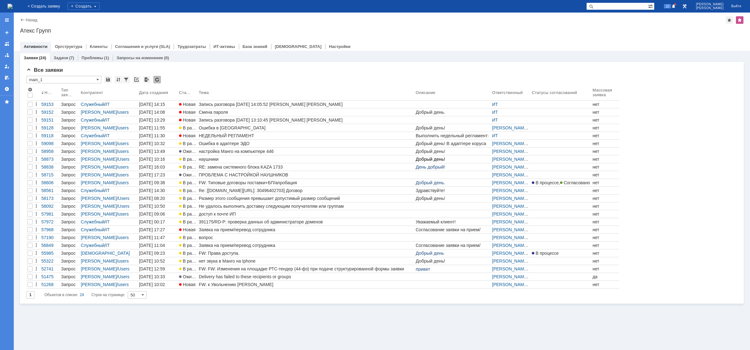
click at [358, 53] on div "Заявки (24) Задачи (7) Проблемы (1) Запросы на изменение (0)" at bounding box center [381, 57] width 723 height 9
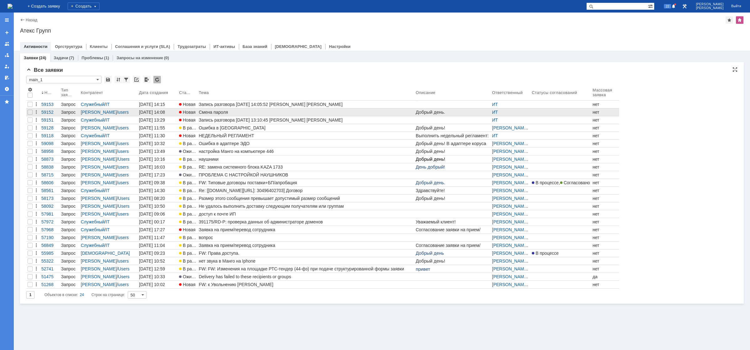
click at [228, 110] on div "Смена пароля" at bounding box center [306, 112] width 214 height 5
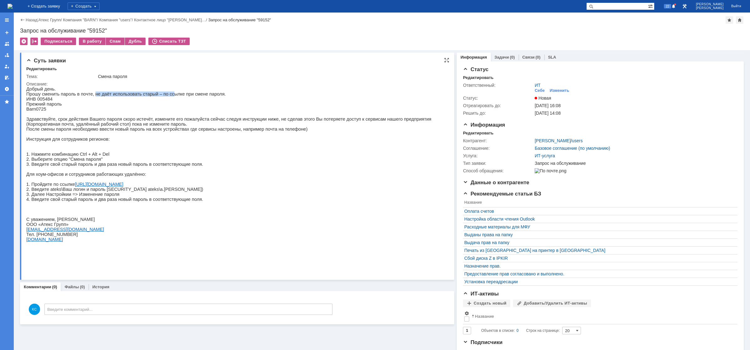
drag, startPoint x: 90, startPoint y: 95, endPoint x: 159, endPoint y: 94, distance: 68.6
click at [159, 94] on p "Прошу сменить пароль в почте, не даёт использовать старый – по ссылке при смене…" at bounding box center [235, 93] width 418 height 5
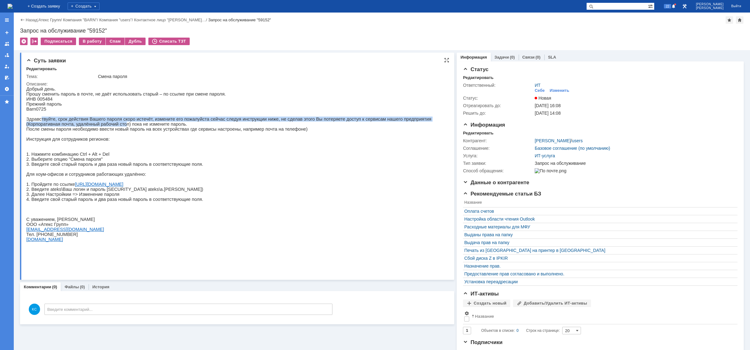
drag, startPoint x: 49, startPoint y: 125, endPoint x: 84, endPoint y: 126, distance: 35.7
click at [84, 126] on p "Здравствуйте, срок действия Вашего пароля скоро истечёт, измените его пожалуйст…" at bounding box center [235, 121] width 418 height 10
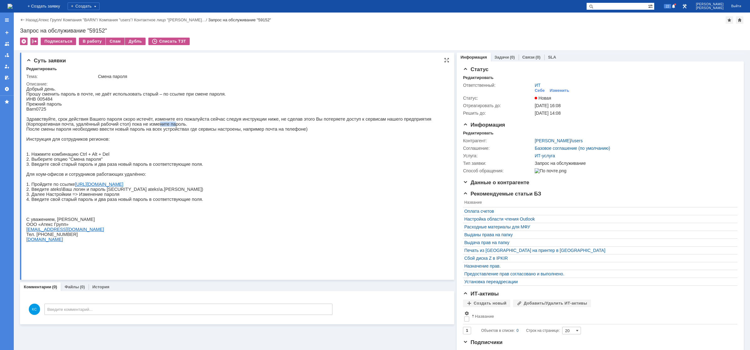
drag, startPoint x: 104, startPoint y: 126, endPoint x: 134, endPoint y: 136, distance: 31.7
click at [124, 126] on p "Здравствуйте, срок действия Вашего пароля скоро истечёт, измените его пожалуйст…" at bounding box center [235, 121] width 418 height 10
drag, startPoint x: 145, startPoint y: 137, endPoint x: 151, endPoint y: 139, distance: 6.1
click at [151, 136] on p at bounding box center [235, 133] width 418 height 5
click at [13, 9] on img at bounding box center [10, 6] width 5 height 5
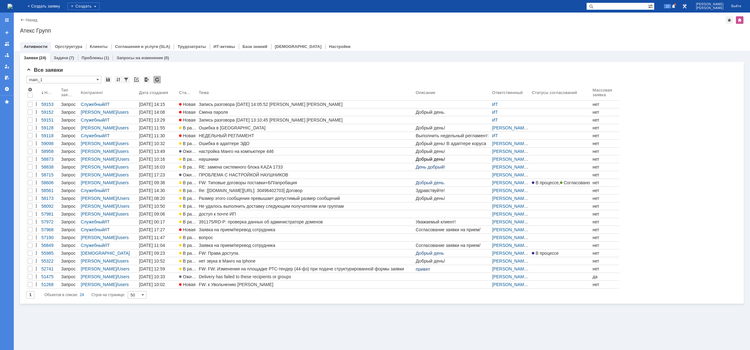
click at [357, 36] on div "Назад | Атекс Групп Атекс Групп root$101 Активности Оргструктура Клиенты Соглаш…" at bounding box center [382, 32] width 736 height 38
click at [13, 6] on img at bounding box center [10, 6] width 5 height 5
